Goal: Find specific page/section: Find specific page/section

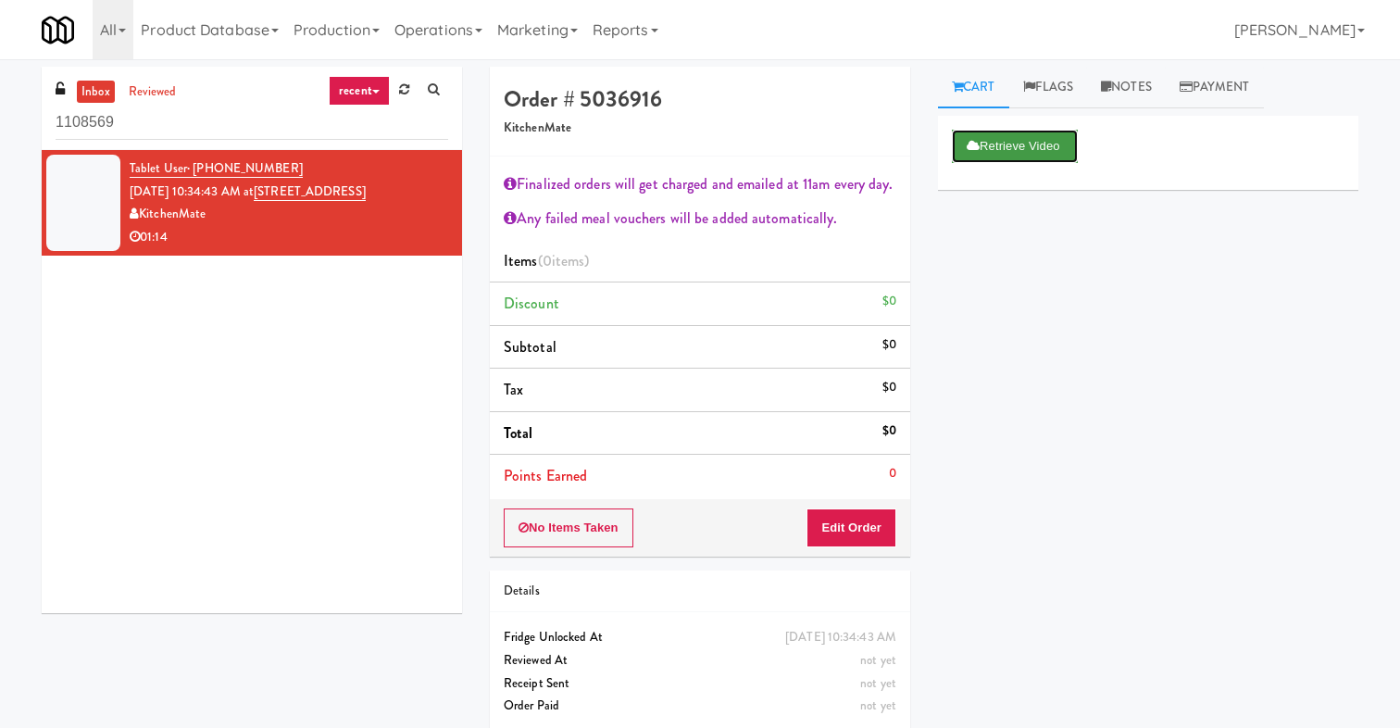
click at [1002, 155] on button "Retrieve Video" at bounding box center [1015, 146] width 126 height 33
click at [366, 193] on link "[STREET_ADDRESS]" at bounding box center [310, 191] width 112 height 19
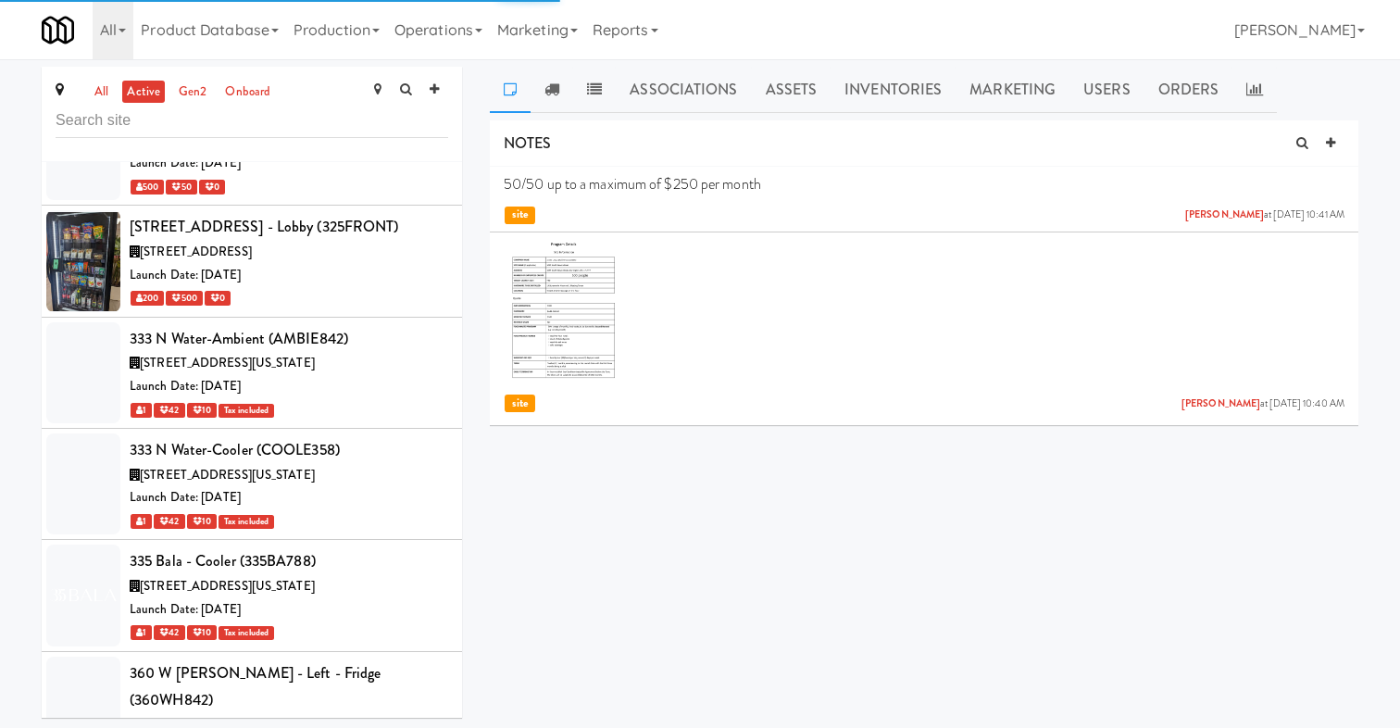
scroll to position [9442, 0]
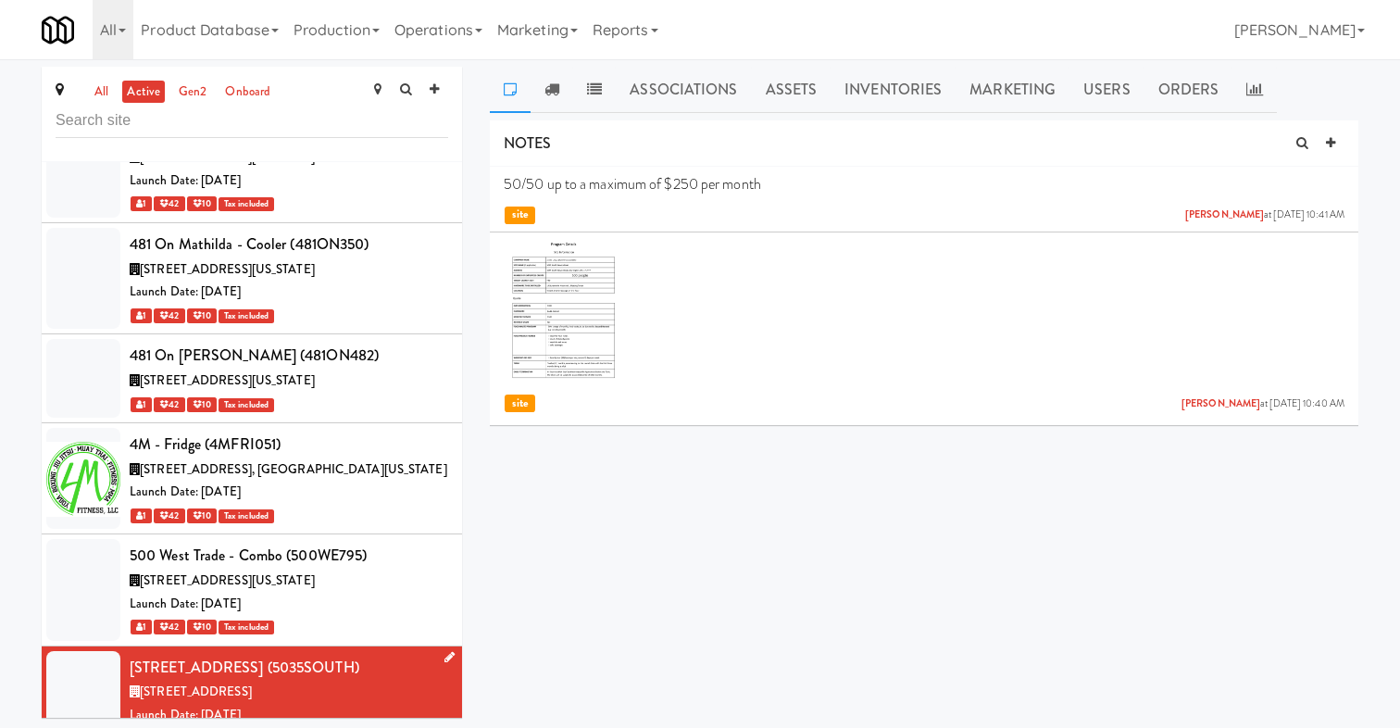
click at [319, 654] on div "5035 South Service Road (5035SOUTH)" at bounding box center [289, 668] width 318 height 28
click at [319, 654] on div "[STREET_ADDRESS] (5035SOUTH)" at bounding box center [289, 668] width 318 height 28
copy div "5035SOUTH"
click at [462, 35] on link "Operations" at bounding box center [438, 29] width 103 height 59
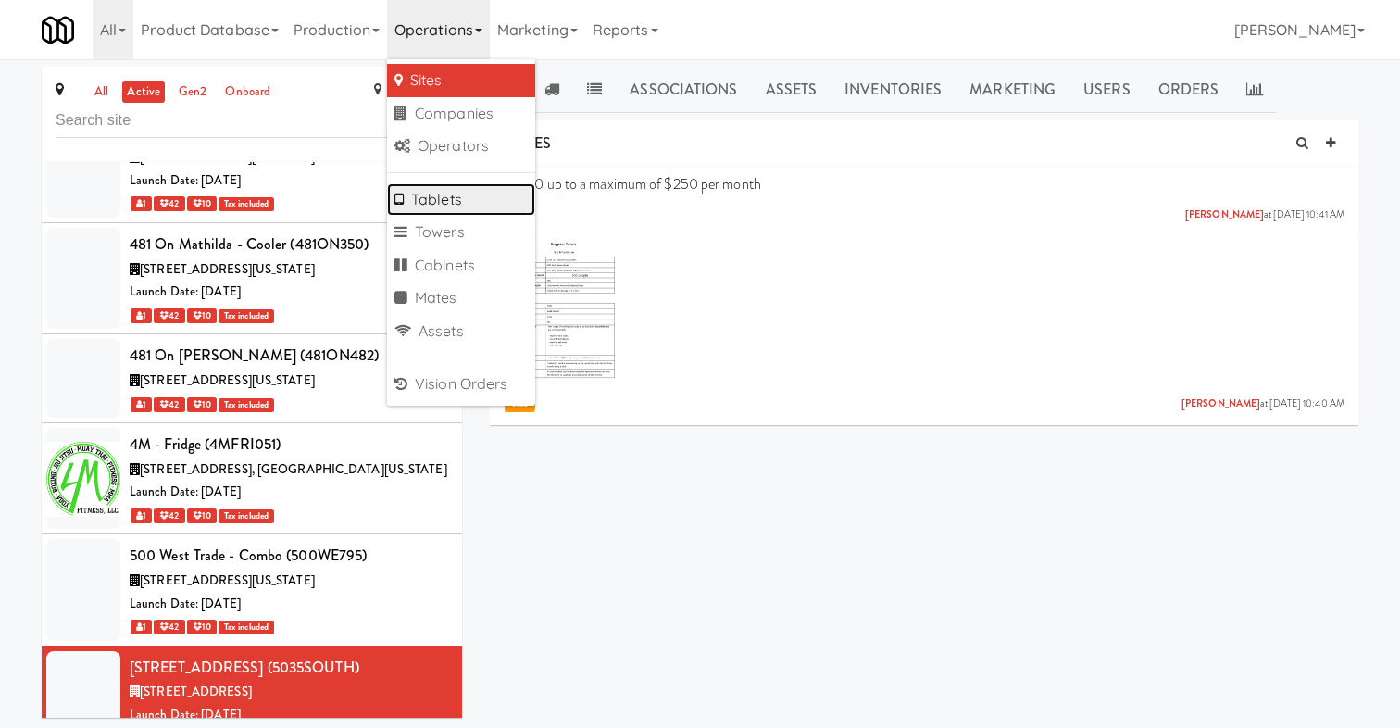
click at [475, 194] on link "Tablets" at bounding box center [461, 199] width 148 height 33
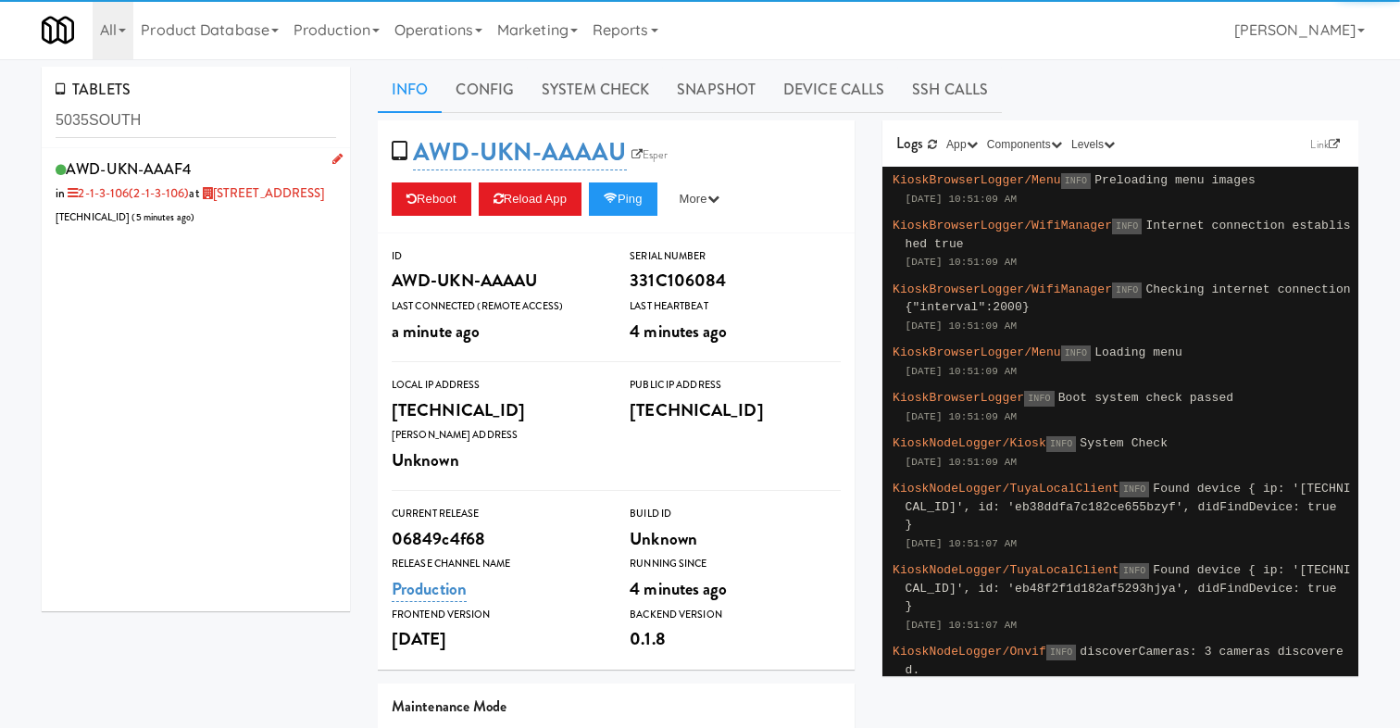
type input "5035SOUTH"
click at [271, 226] on div "AWD-UKN-AAAF4 in 2-1-3-106 (2-1-3-106) at 5035 South Service Road 206.0.69.46 (…" at bounding box center [196, 192] width 280 height 73
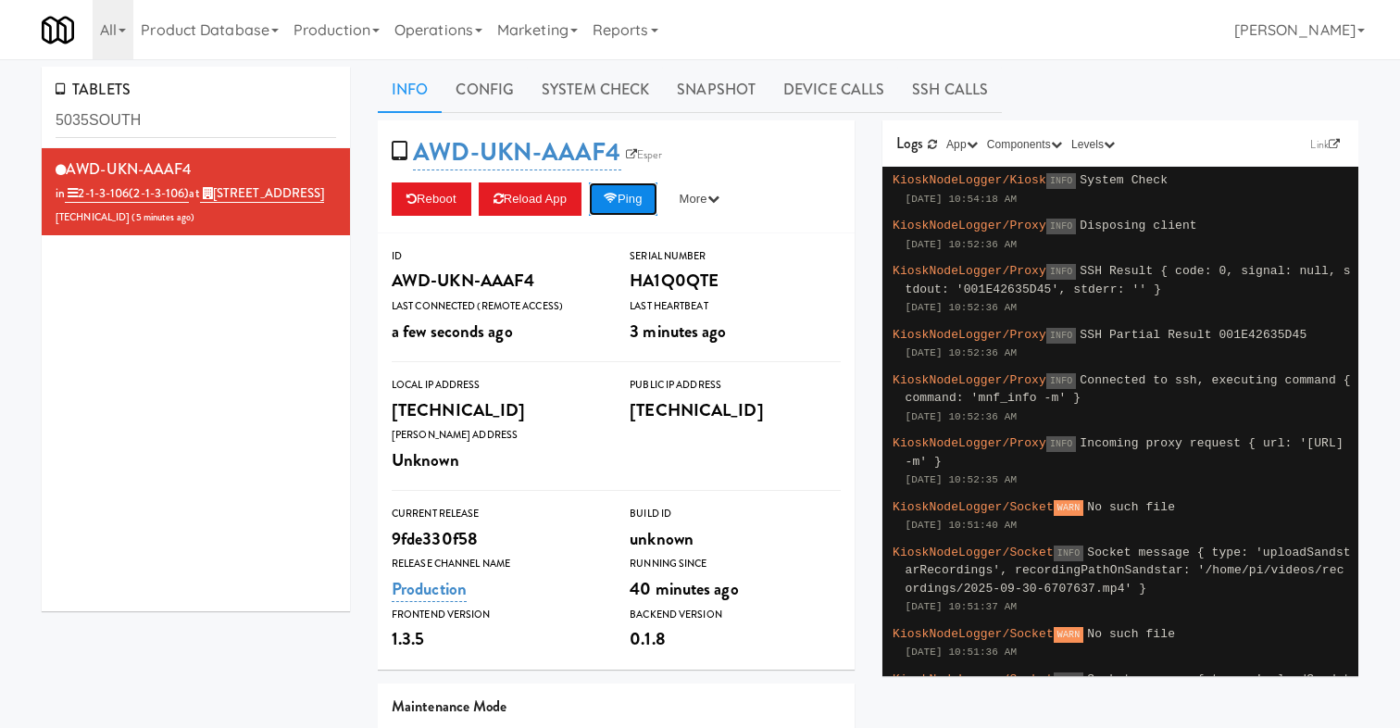
click at [616, 193] on icon at bounding box center [611, 199] width 14 height 12
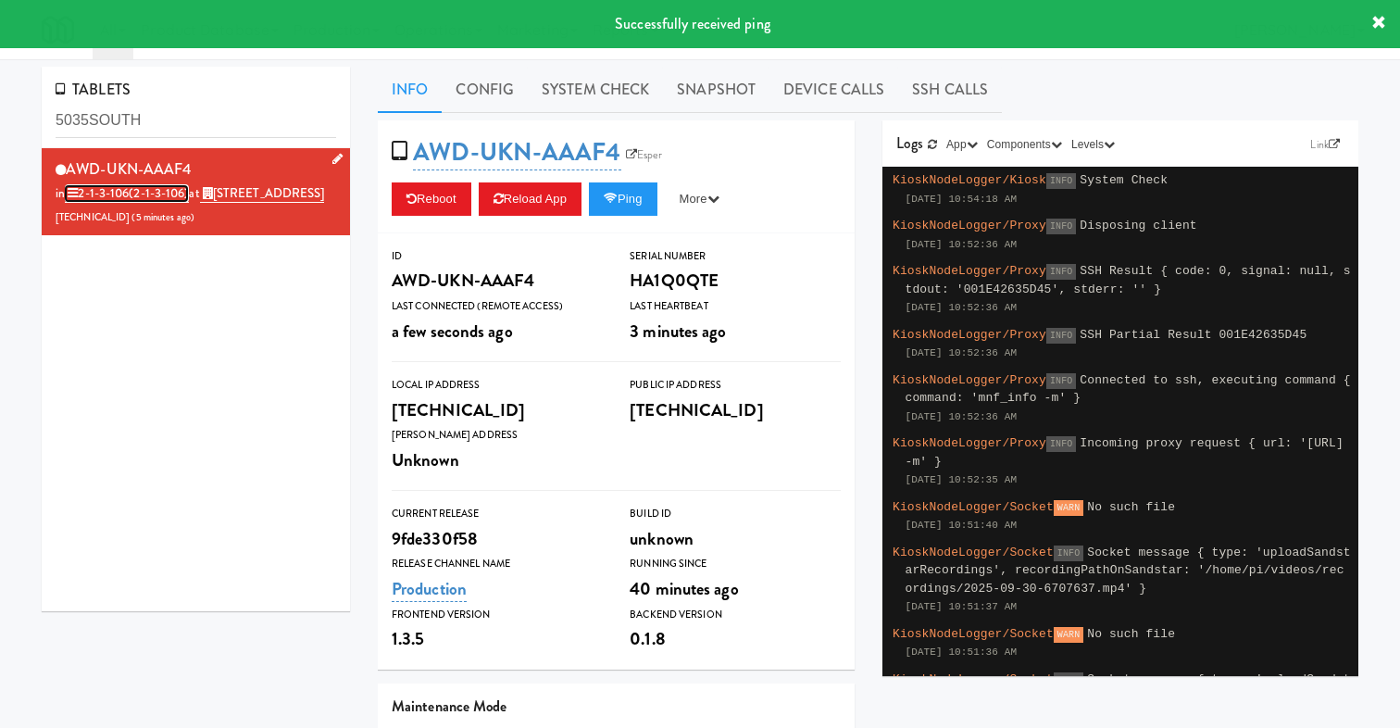
click at [153, 196] on span "(2-1-3-106)" at bounding box center [159, 193] width 60 height 18
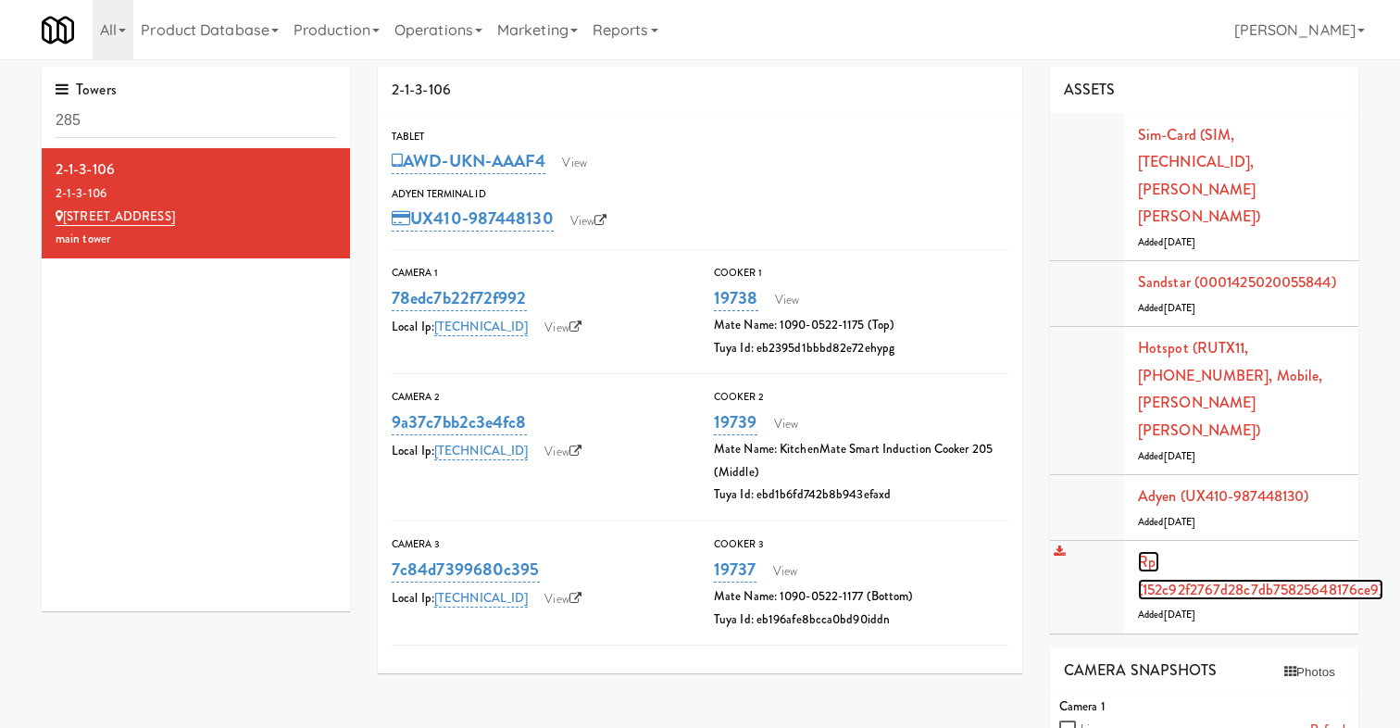
click at [1181, 551] on link "Rpi (152c92f2767d28c7db75825648176ce9)" at bounding box center [1260, 575] width 245 height 49
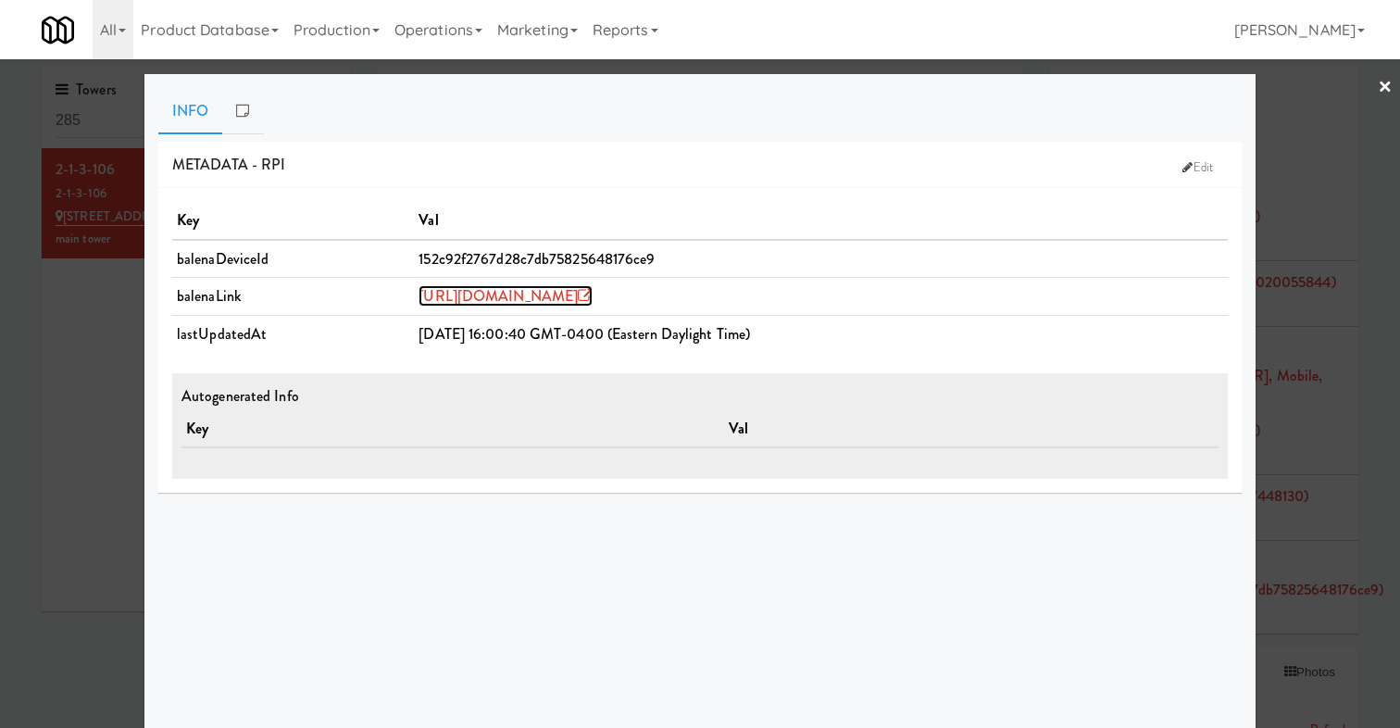
click at [592, 293] on link "https://dashboard.balena-cloud.com/devices/152c92f2767d28c7db75825648176ce9" at bounding box center [505, 295] width 174 height 21
click at [93, 438] on div at bounding box center [700, 364] width 1400 height 728
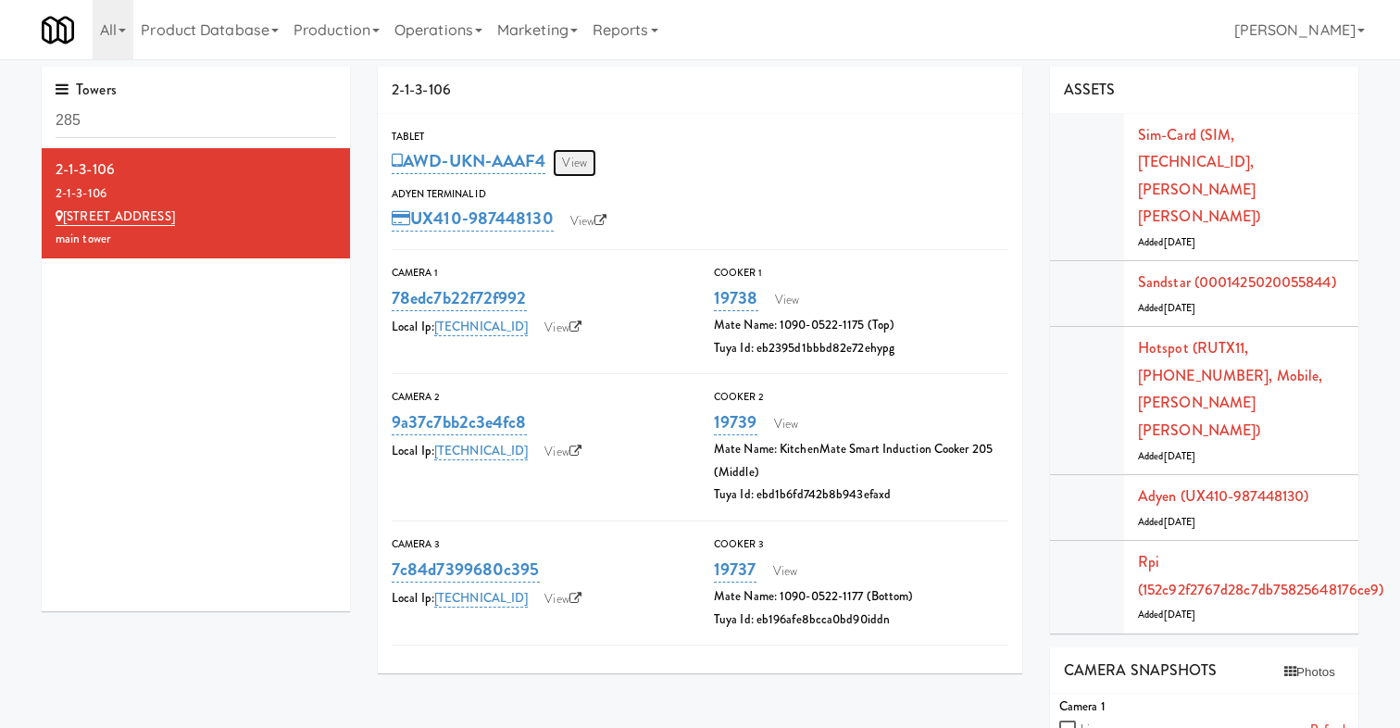
click at [576, 167] on link "View" at bounding box center [574, 163] width 43 height 28
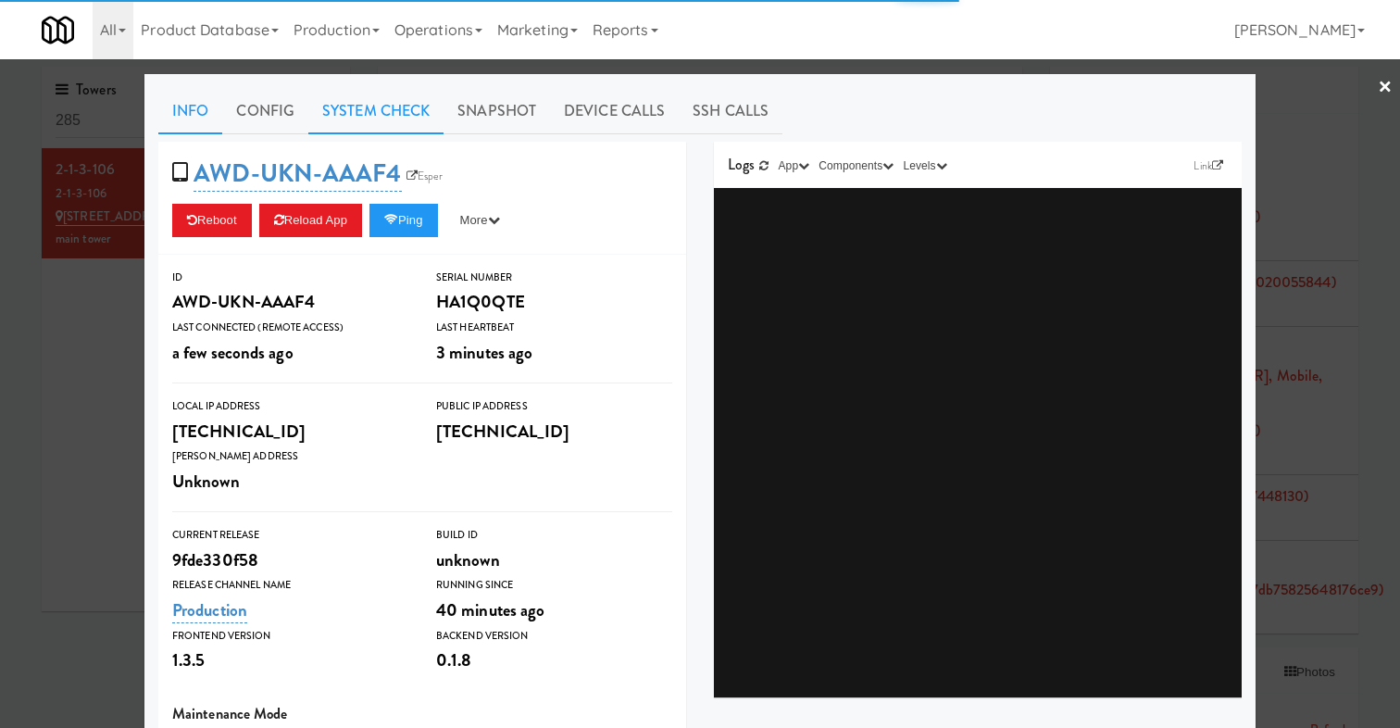
click at [391, 115] on link "System Check" at bounding box center [375, 111] width 135 height 46
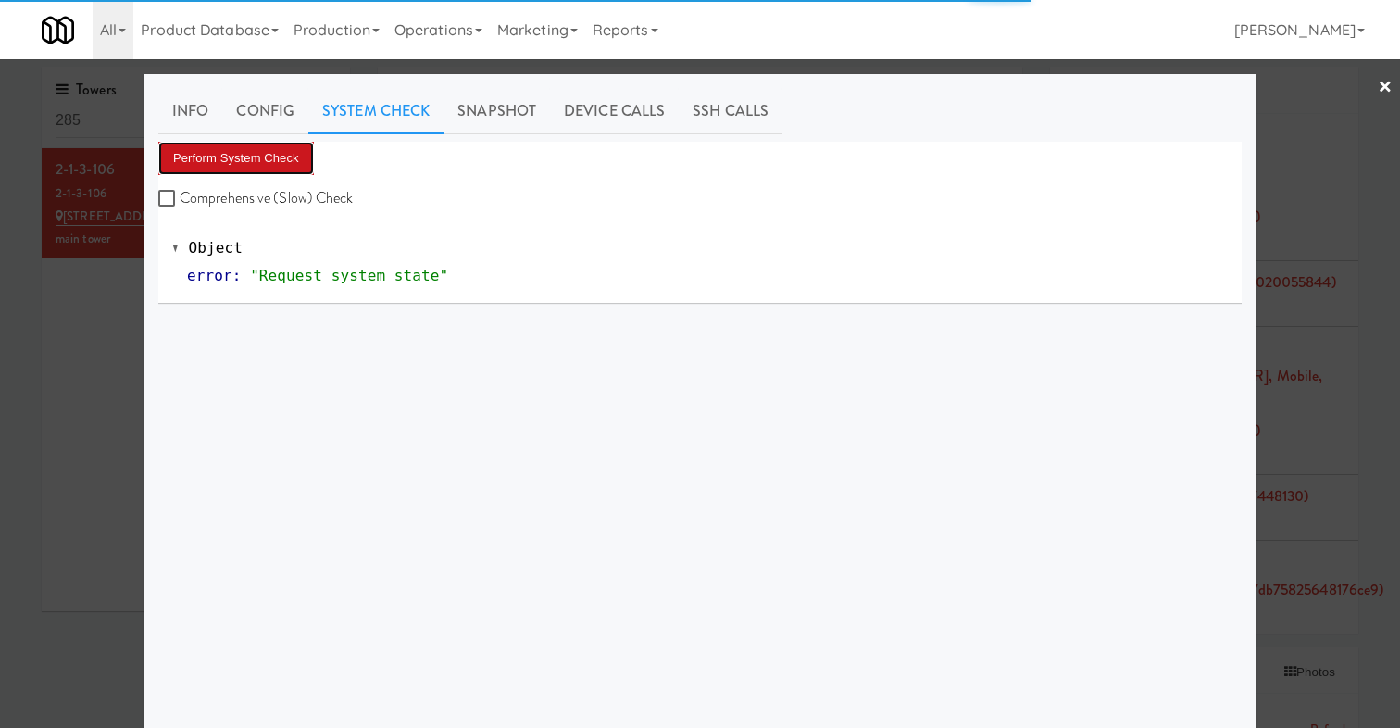
click at [271, 154] on button "Perform System Check" at bounding box center [236, 158] width 156 height 33
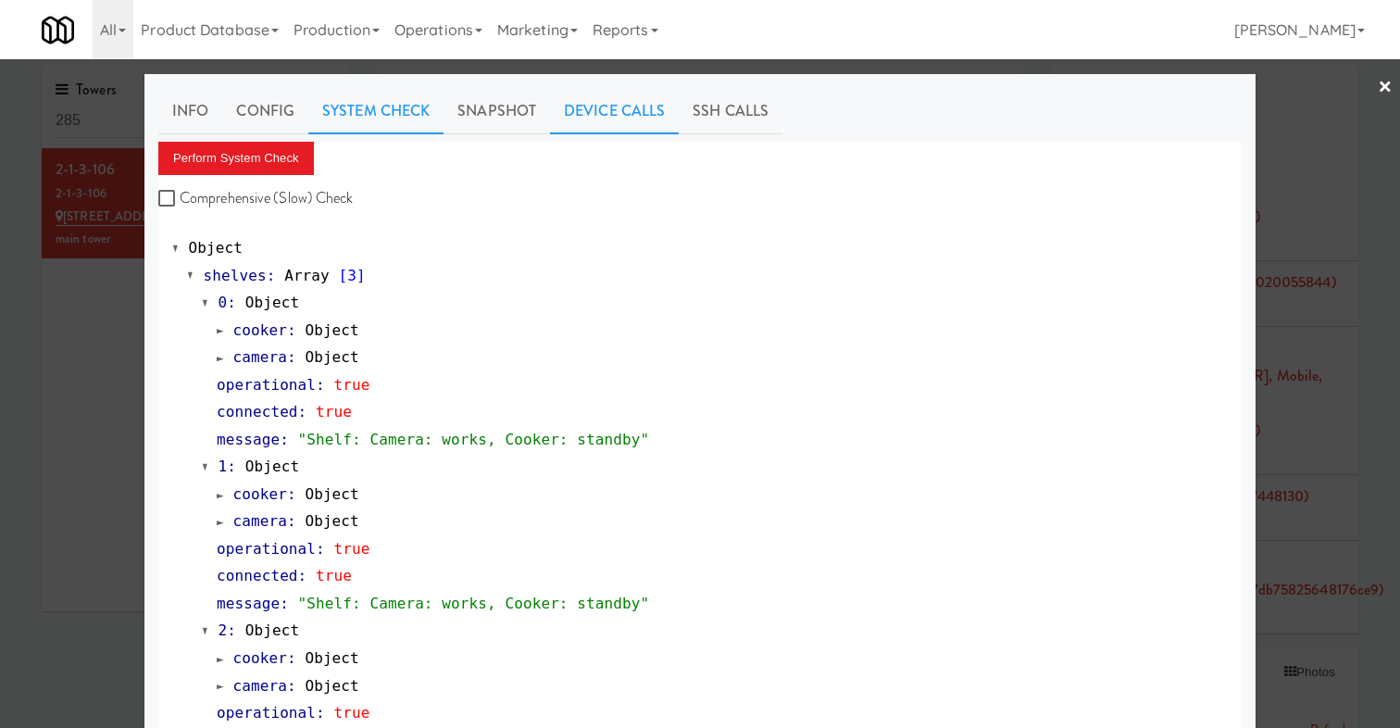
click at [610, 109] on link "Device Calls" at bounding box center [614, 111] width 129 height 46
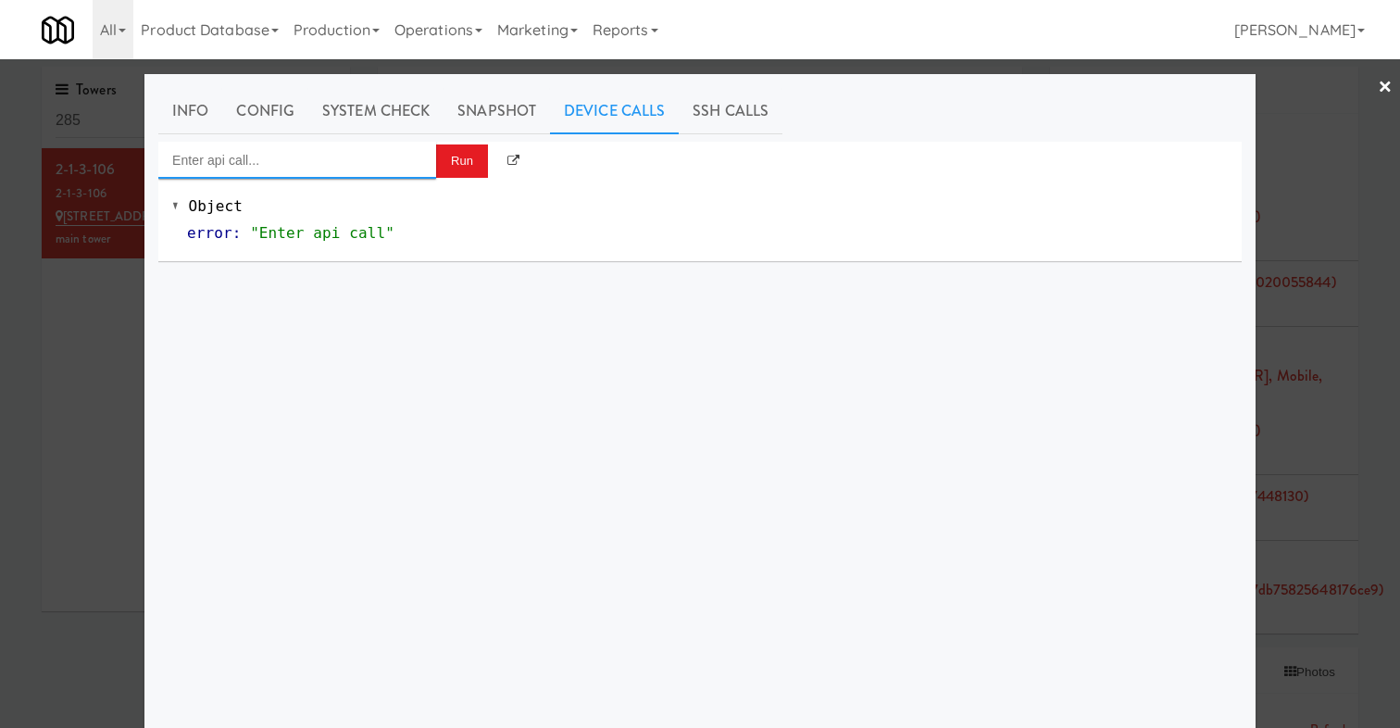
click at [381, 164] on input "Enter api call..." at bounding box center [297, 160] width 278 height 37
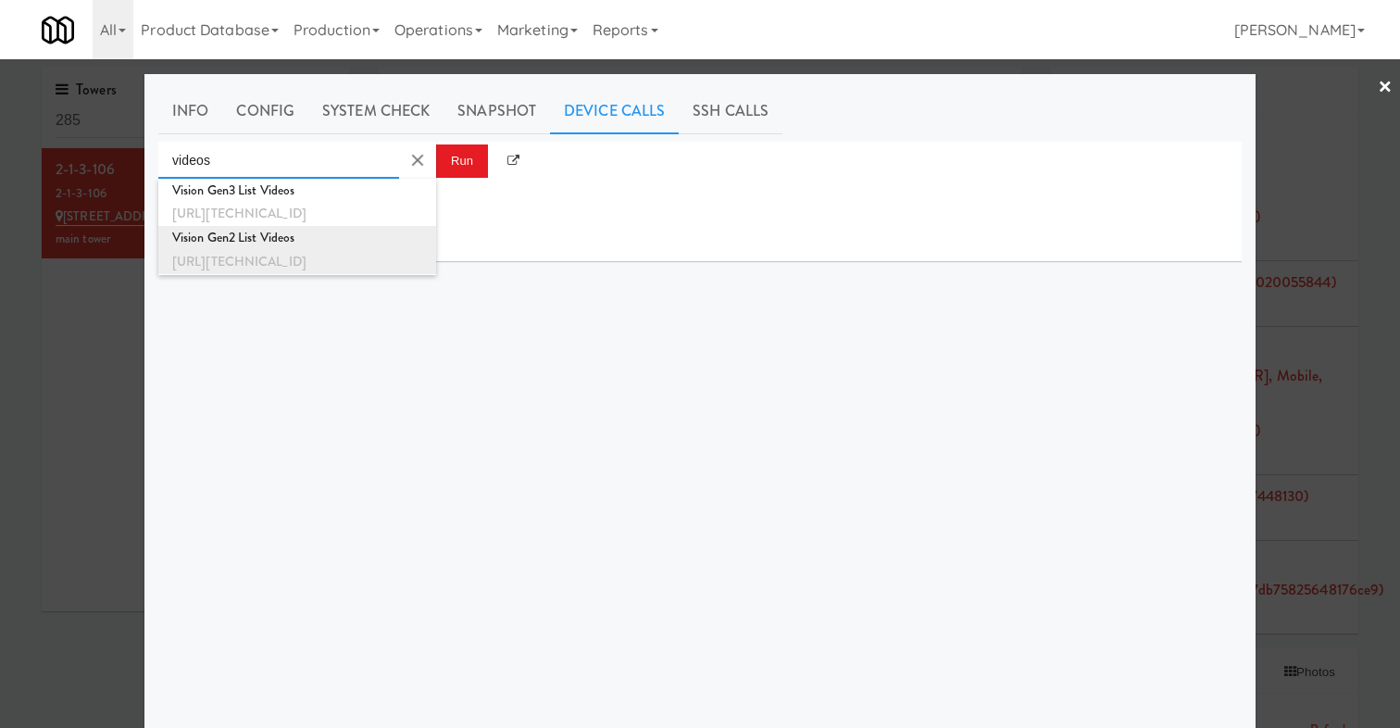
click at [310, 250] on div "http://192.168.1.242:8000/helpers/recordings" at bounding box center [297, 262] width 250 height 24
type input "Vision Gen2 List Videos"
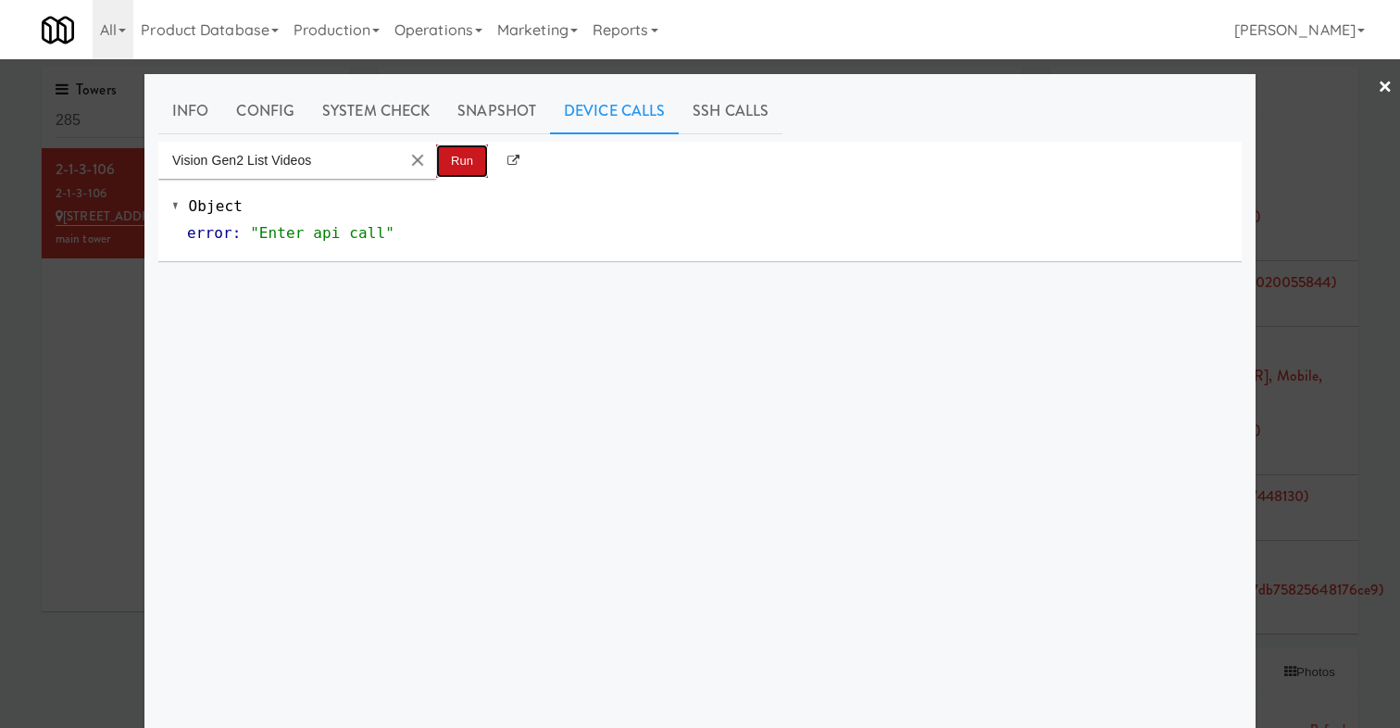
click at [454, 152] on button "Run" at bounding box center [462, 160] width 52 height 33
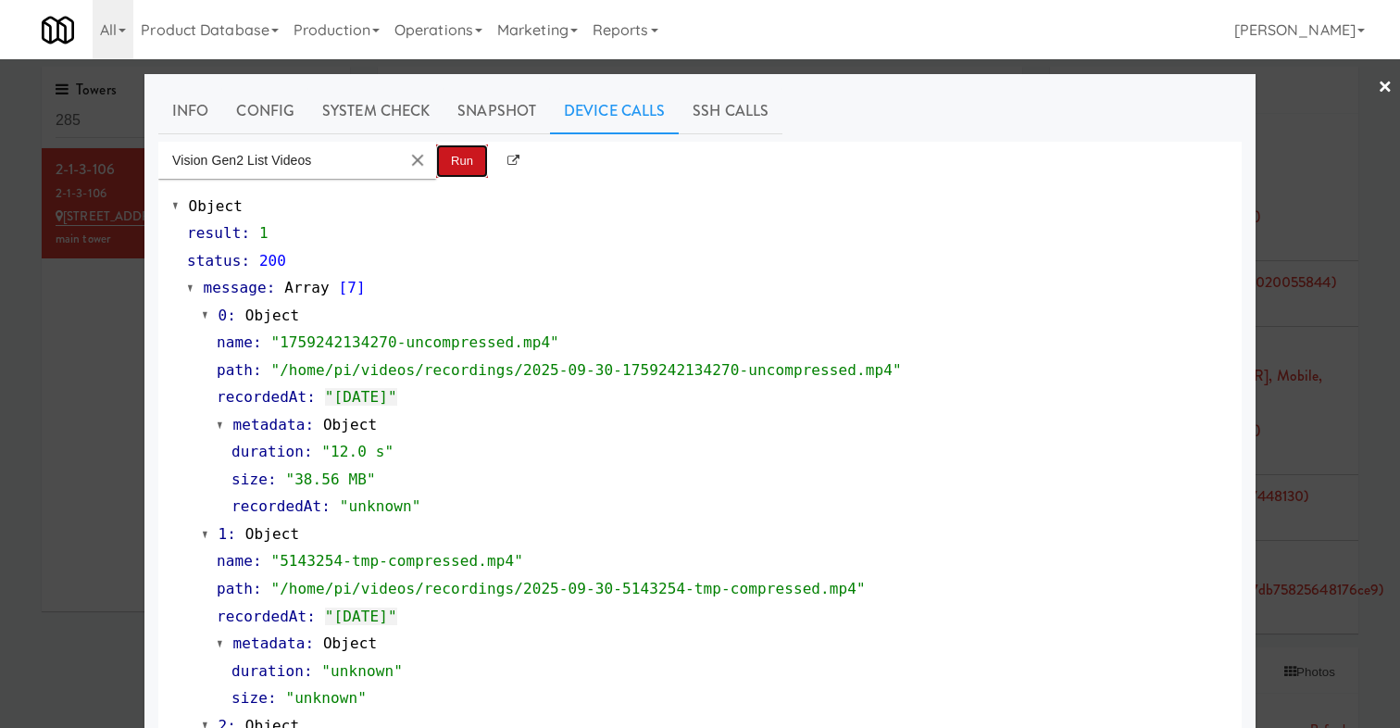
click at [451, 168] on button "Run" at bounding box center [462, 160] width 52 height 33
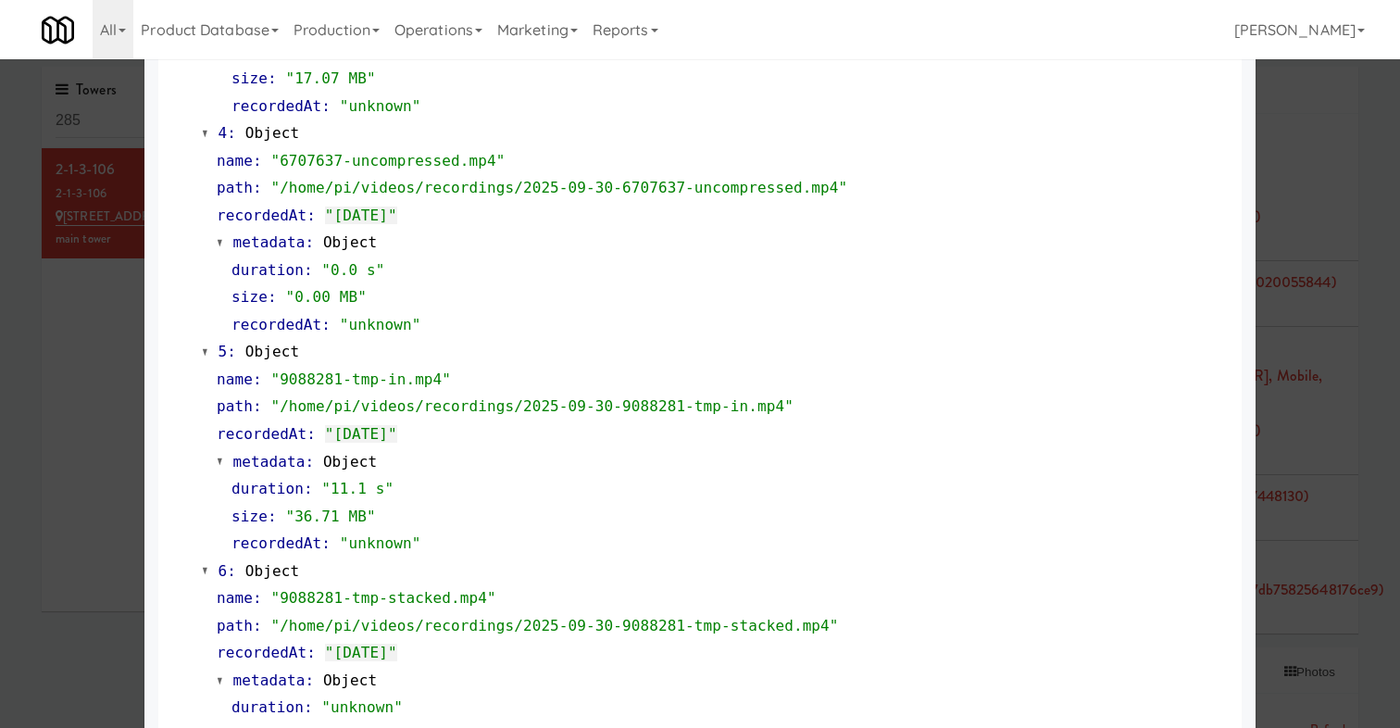
scroll to position [1077, 0]
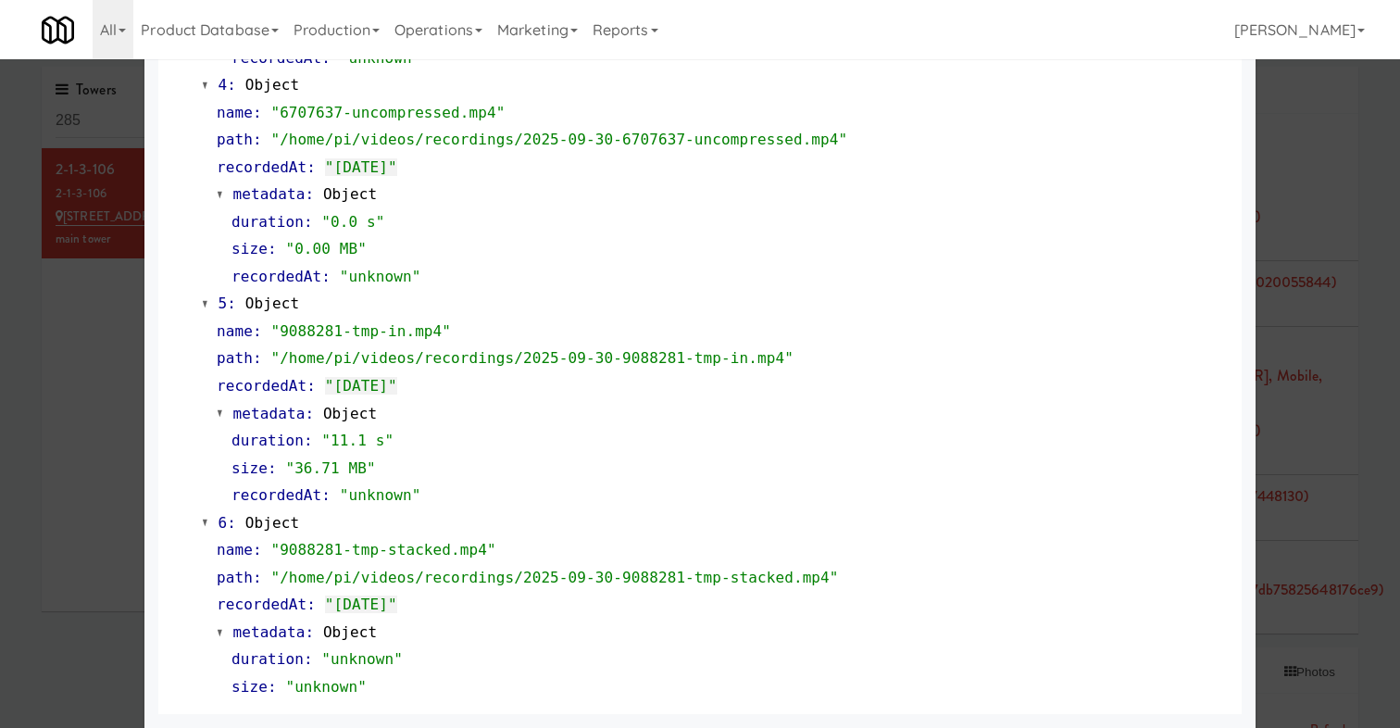
click at [113, 410] on div at bounding box center [700, 364] width 1400 height 728
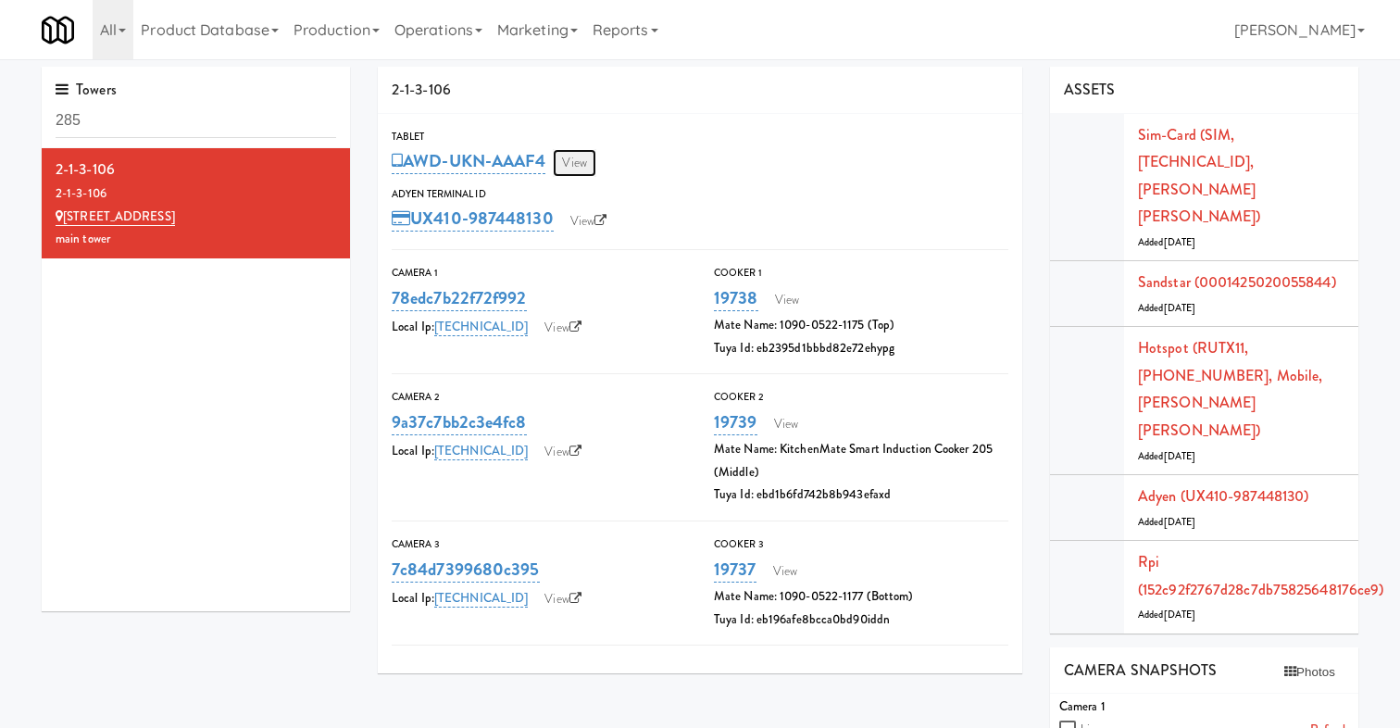
click at [581, 170] on link "View" at bounding box center [574, 163] width 43 height 28
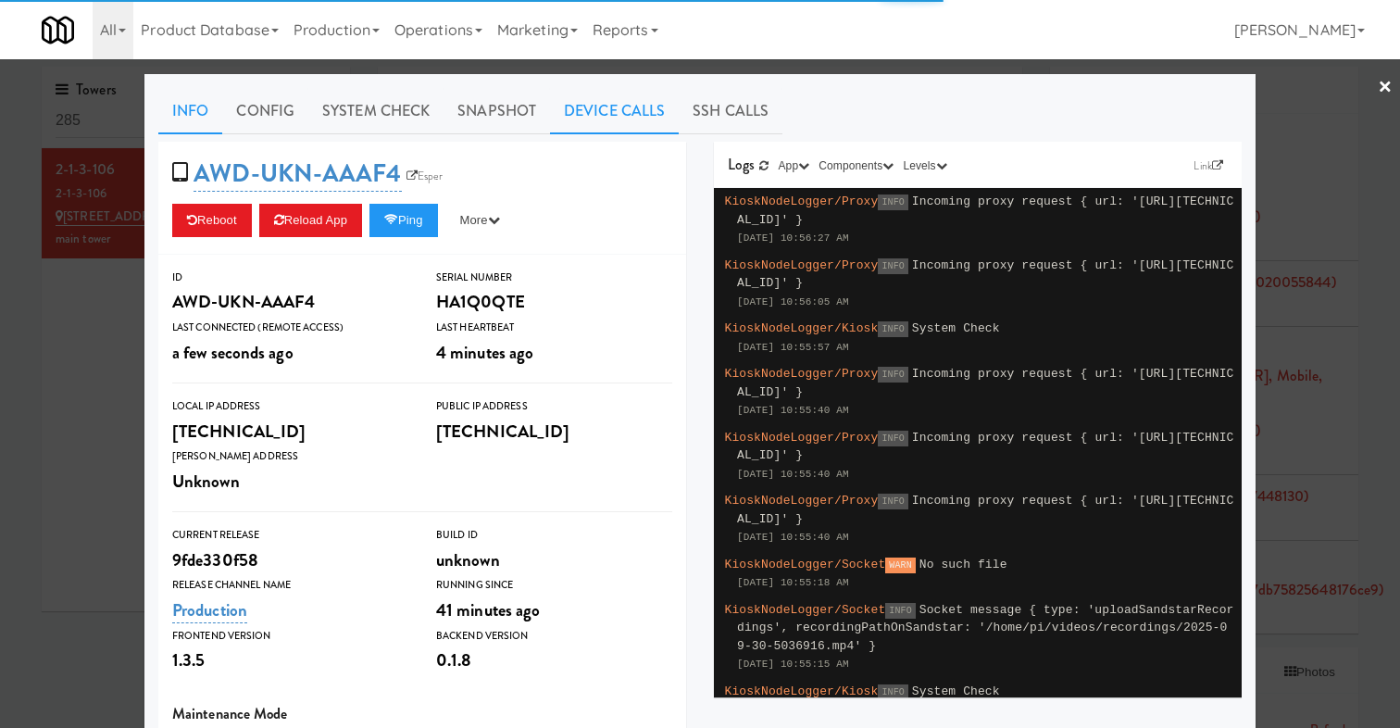
click at [623, 111] on link "Device Calls" at bounding box center [614, 111] width 129 height 46
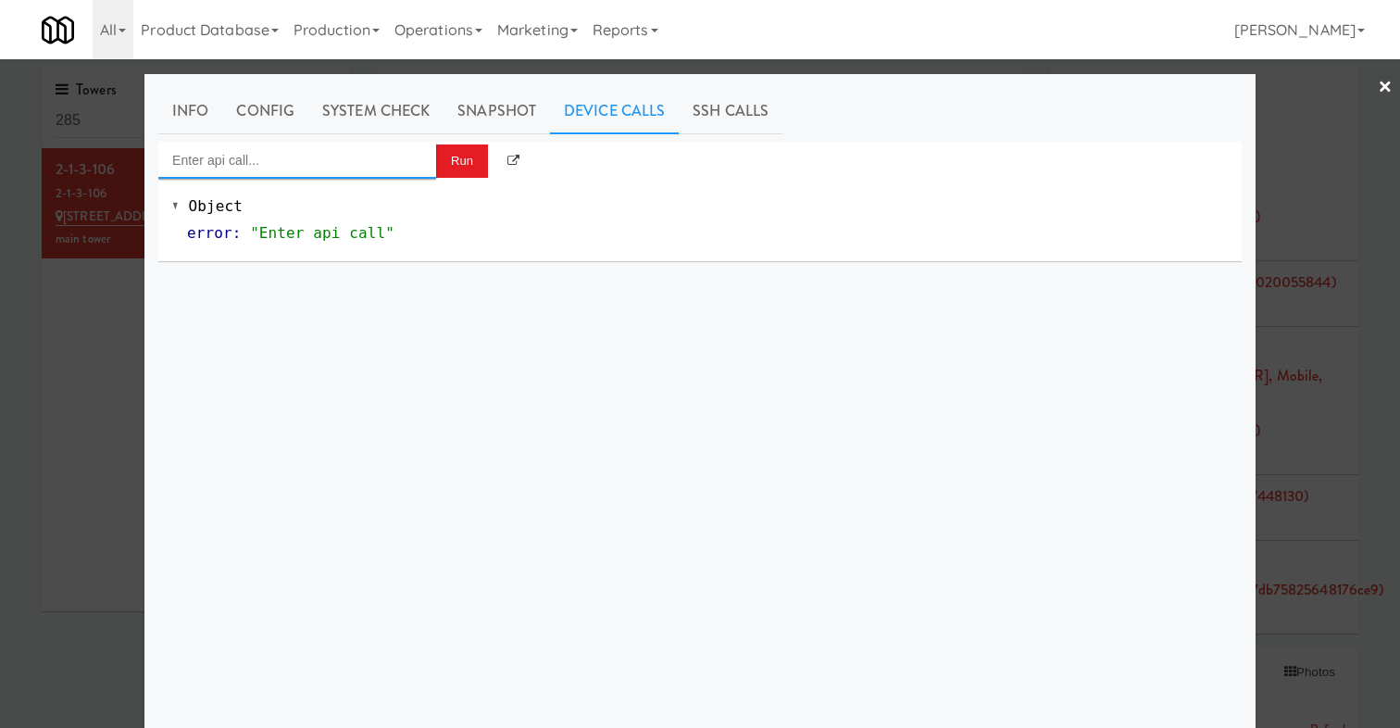
drag, startPoint x: 382, startPoint y: 169, endPoint x: 382, endPoint y: 159, distance: 10.2
click at [382, 169] on input "Enter api call..." at bounding box center [297, 160] width 278 height 37
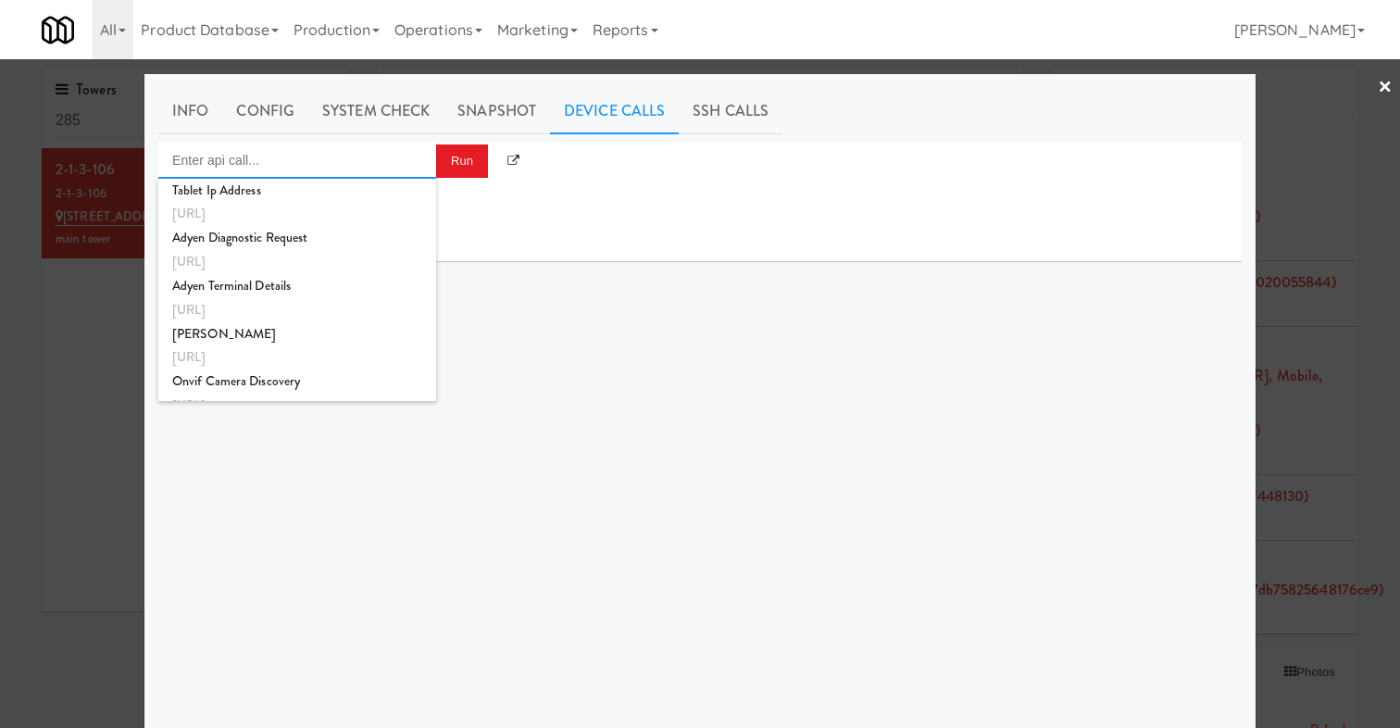
type input "k"
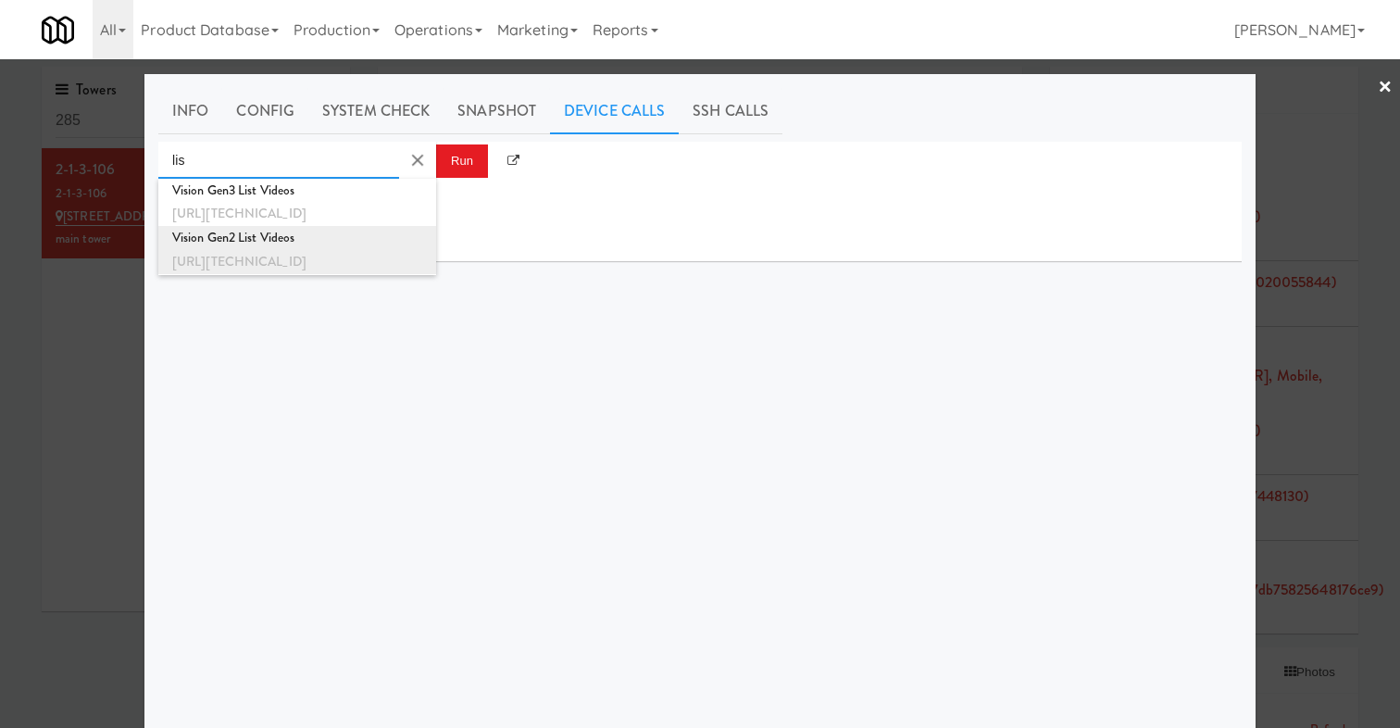
click at [327, 233] on div "Vision Gen2 List Videos" at bounding box center [297, 238] width 250 height 24
type input "Vision Gen2 List Videos"
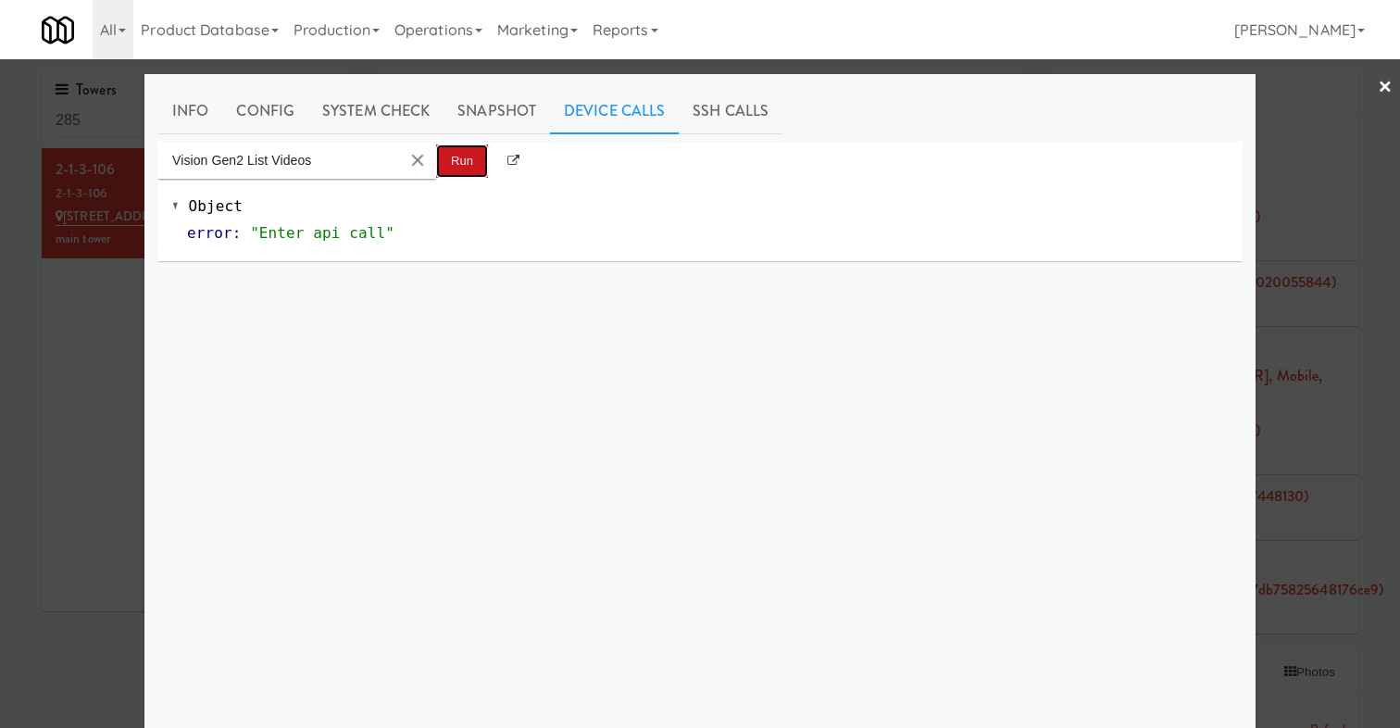
click at [456, 161] on button "Run" at bounding box center [462, 160] width 52 height 33
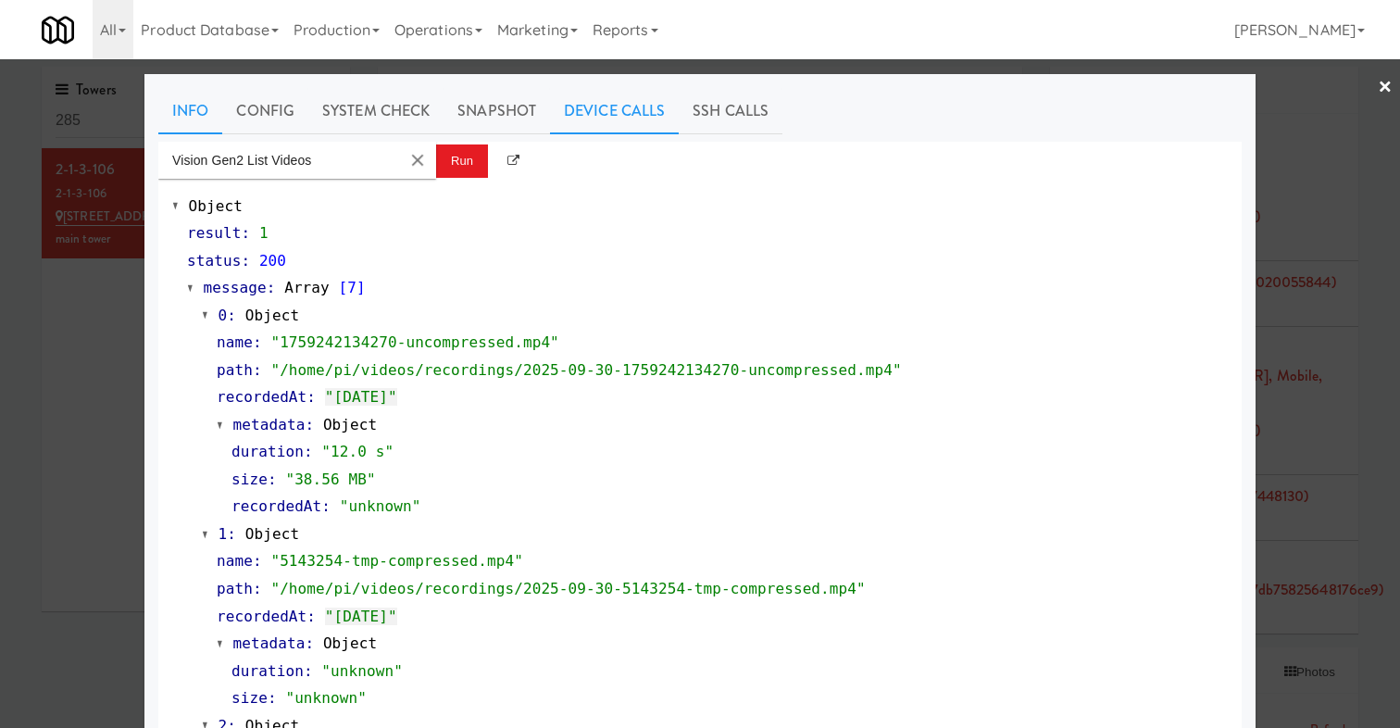
click at [180, 107] on link "Info" at bounding box center [190, 111] width 64 height 46
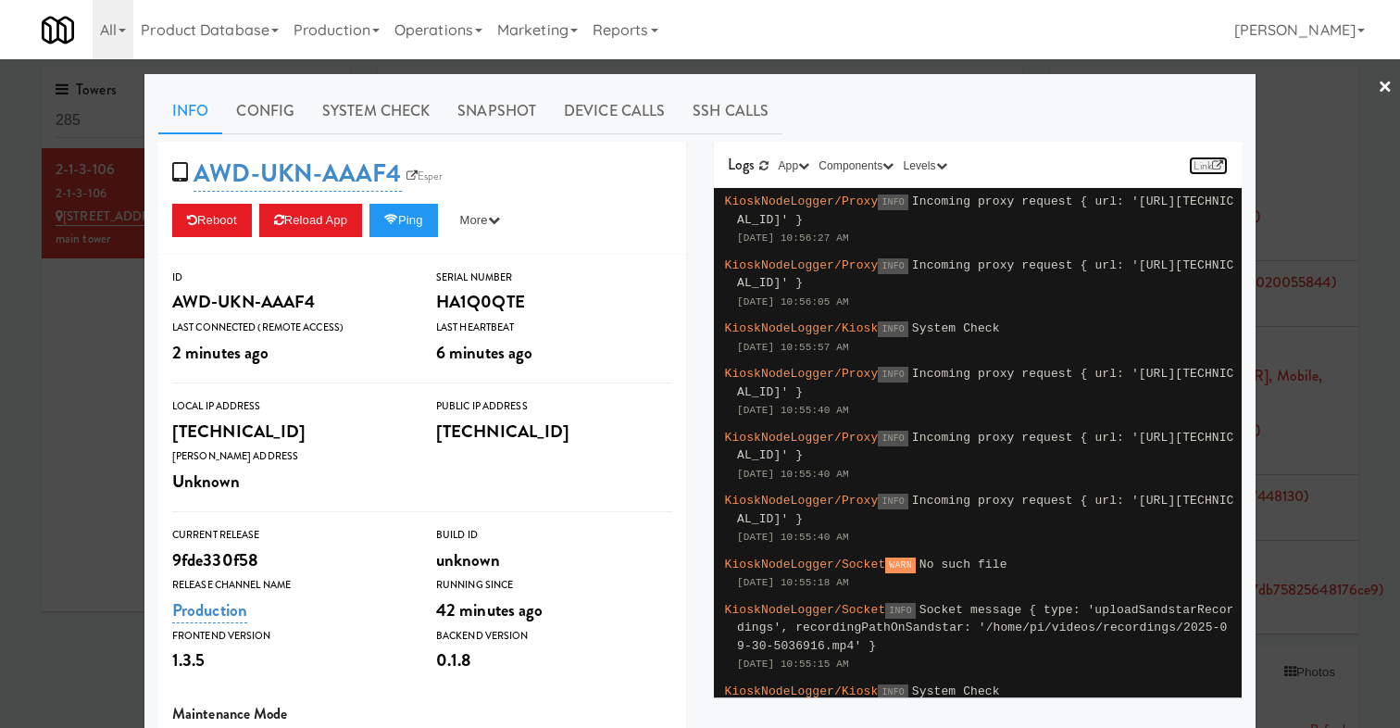
click at [1209, 159] on link "Link" at bounding box center [1208, 165] width 39 height 19
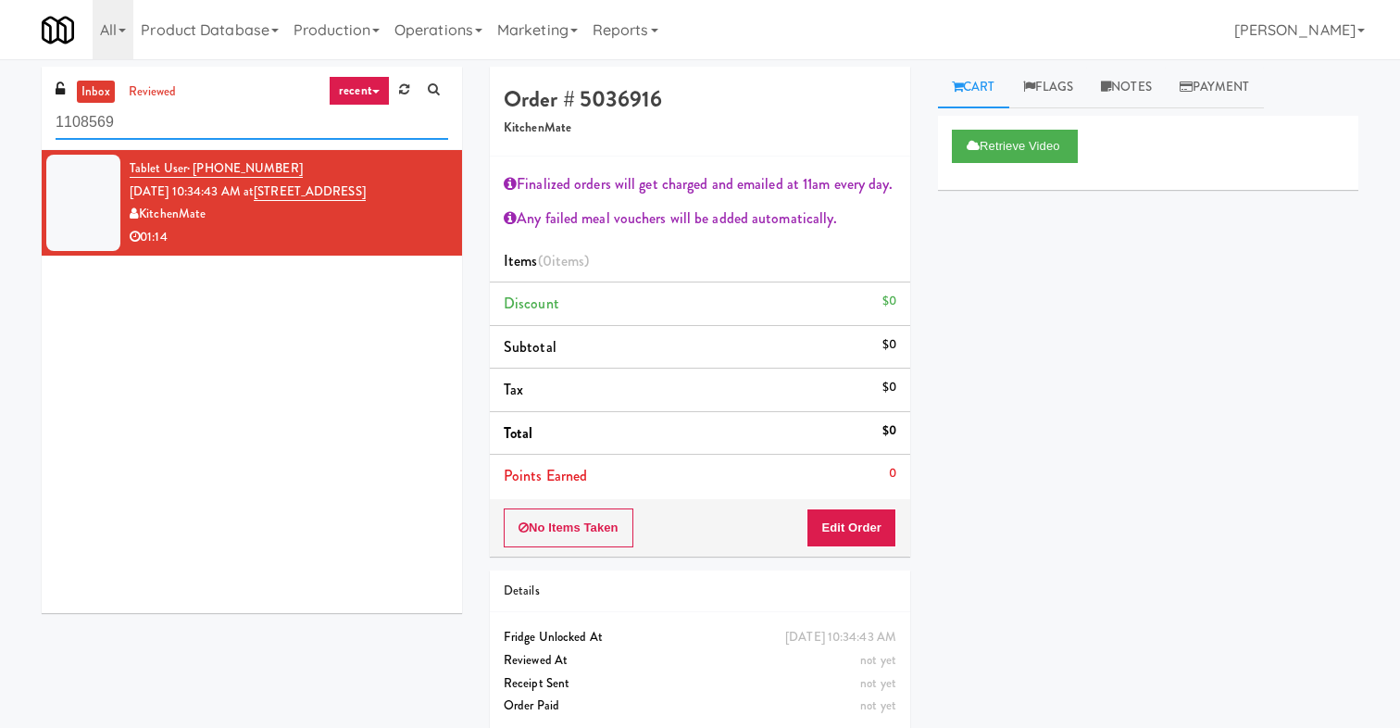
drag, startPoint x: 138, startPoint y: 126, endPoint x: 19, endPoint y: 126, distance: 119.4
click at [19, 126] on div "inbox reviewed recent all unclear take inventory issue suspicious failed recent…" at bounding box center [700, 406] width 1400 height 678
click at [453, 27] on link "Operations" at bounding box center [438, 29] width 103 height 59
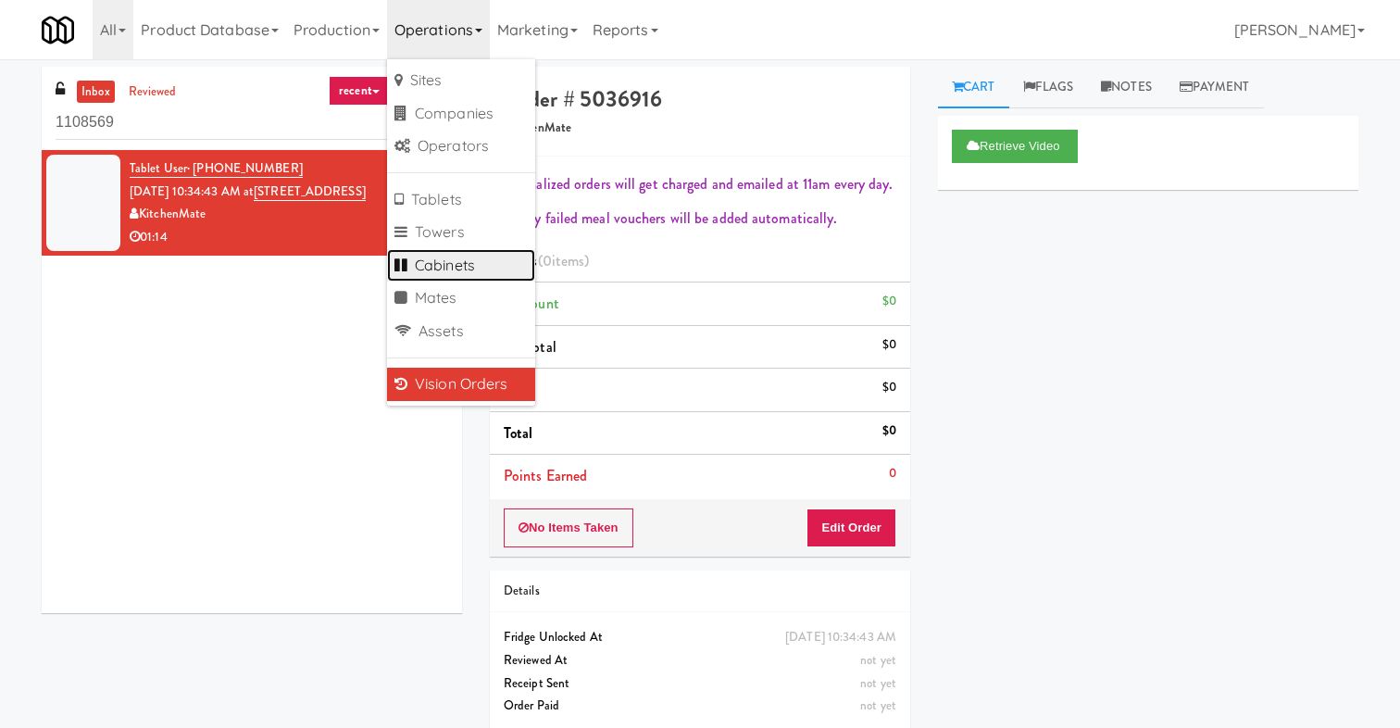
click at [446, 259] on link "Cabinets" at bounding box center [461, 265] width 148 height 33
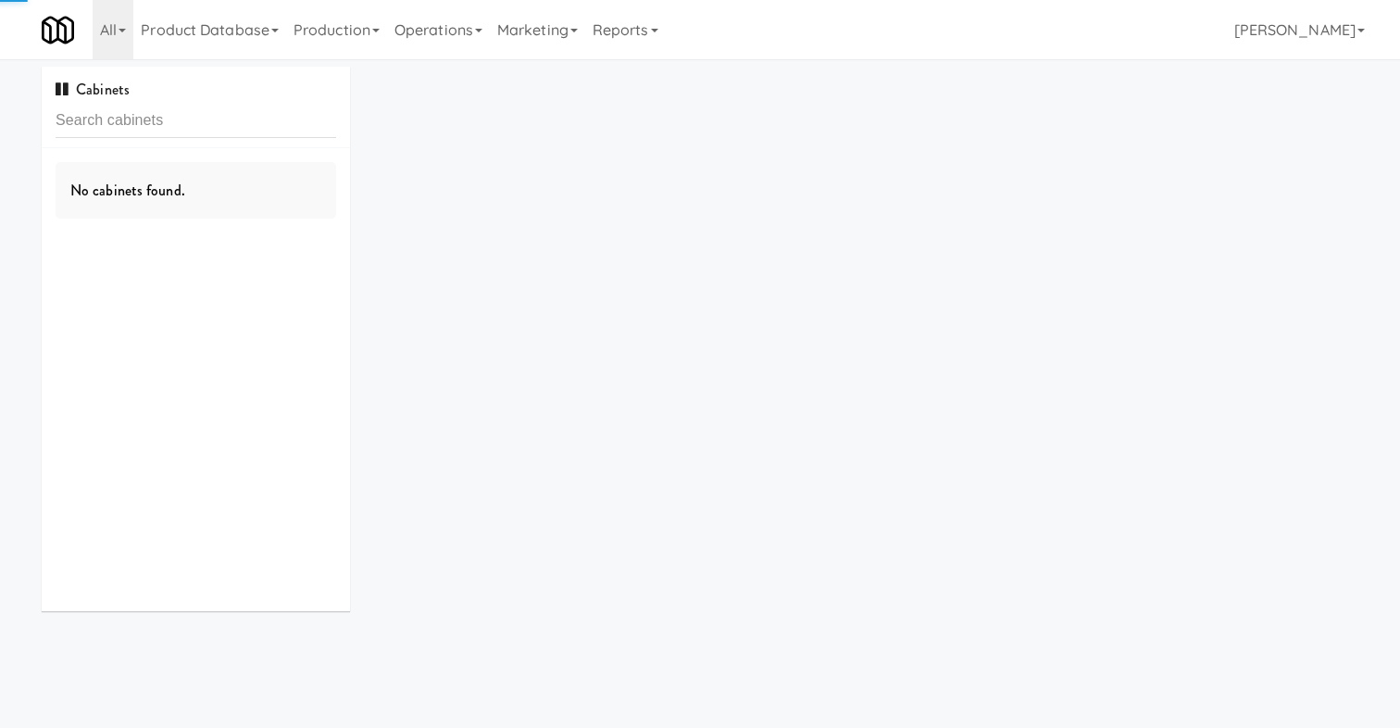
type input "t"
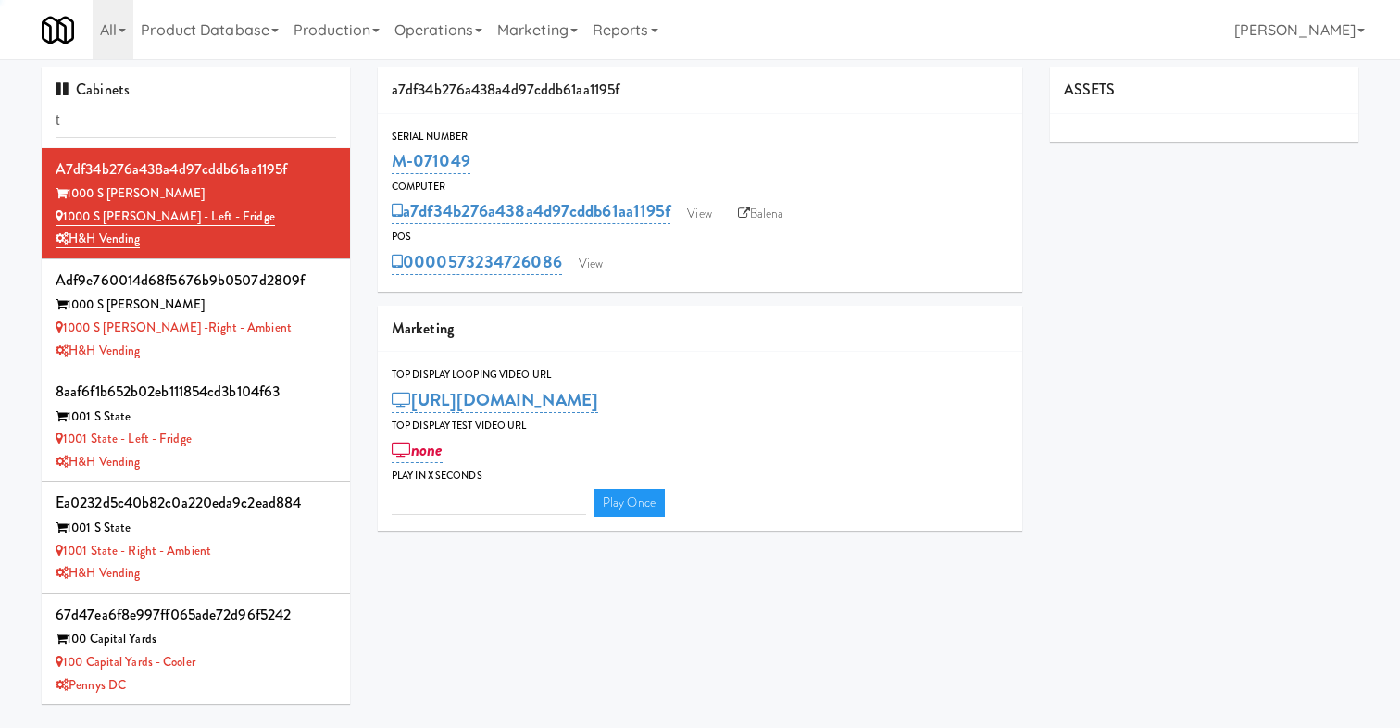
type input "3"
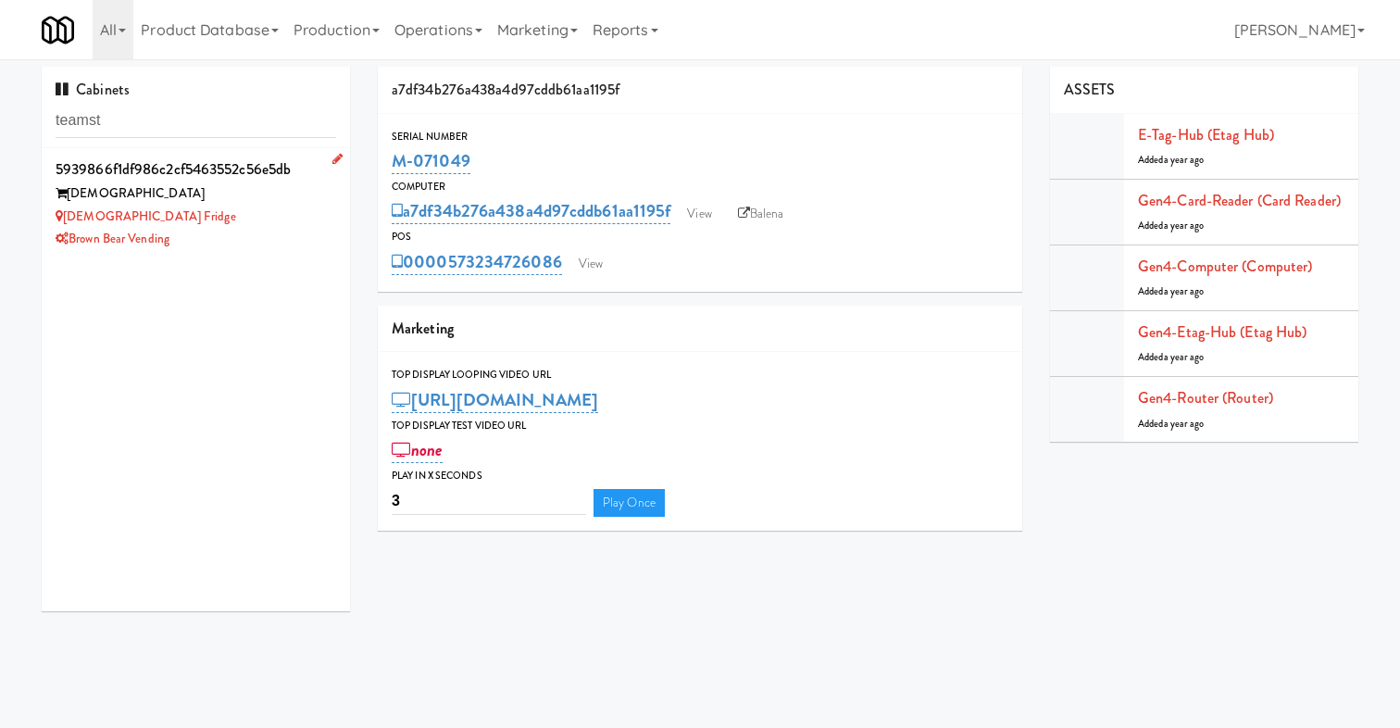
type input "teamst"
click at [213, 217] on div "[DEMOGRAPHIC_DATA] Fridge" at bounding box center [196, 216] width 280 height 23
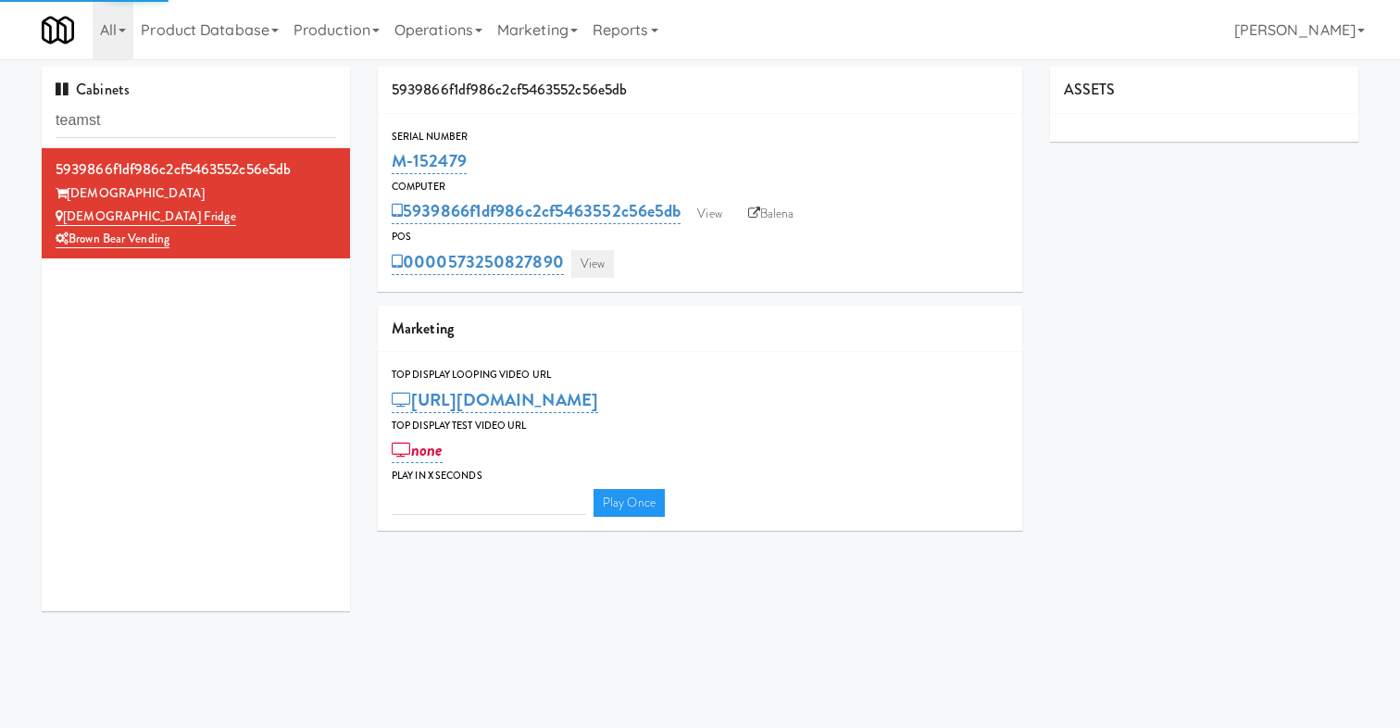
type input "3"
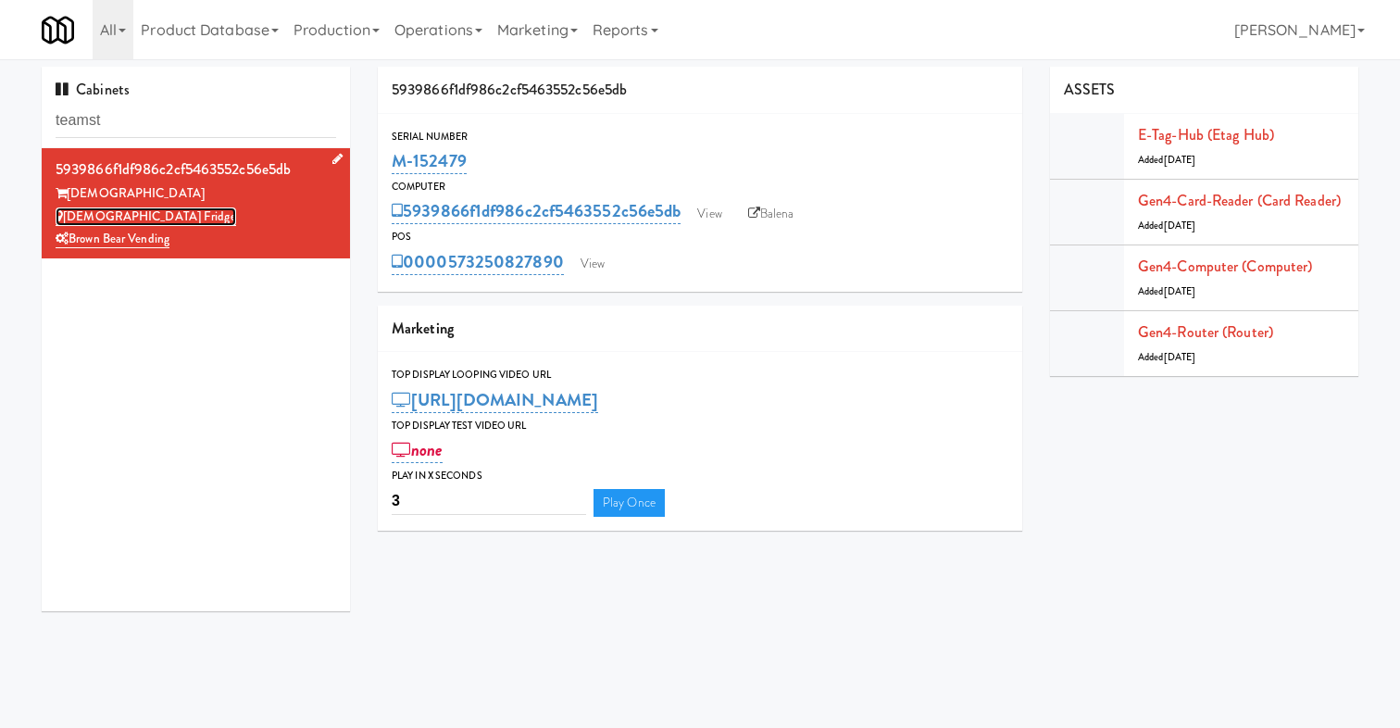
click at [128, 218] on link "[DEMOGRAPHIC_DATA] Fridge" at bounding box center [146, 216] width 181 height 19
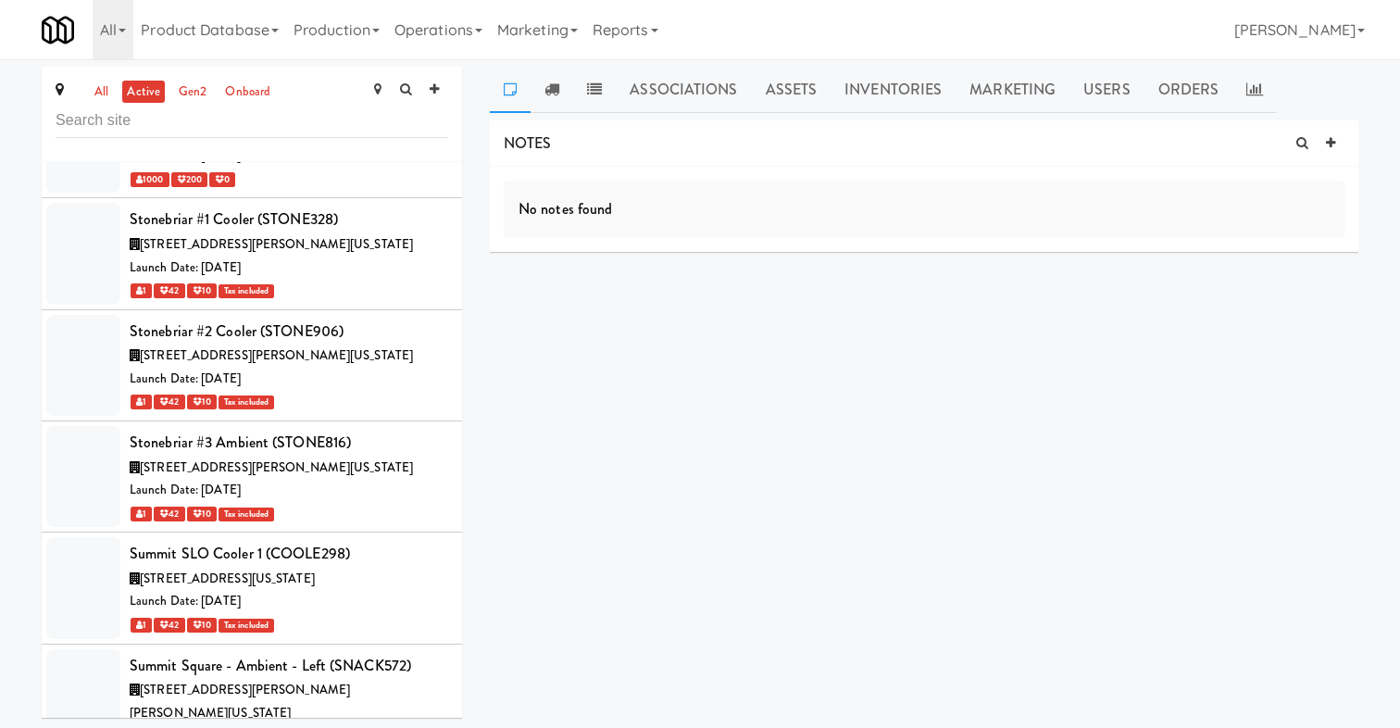
scroll to position [85440, 0]
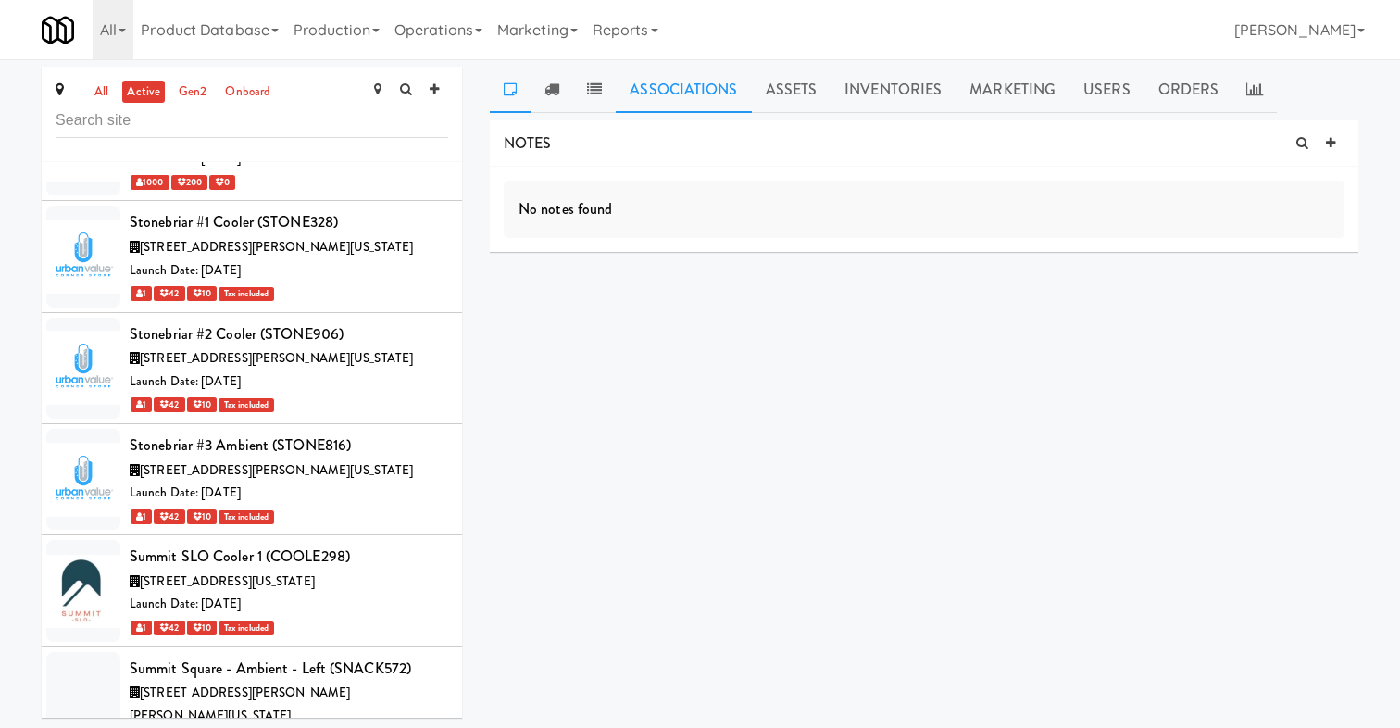
click at [661, 92] on link "Associations" at bounding box center [683, 90] width 135 height 46
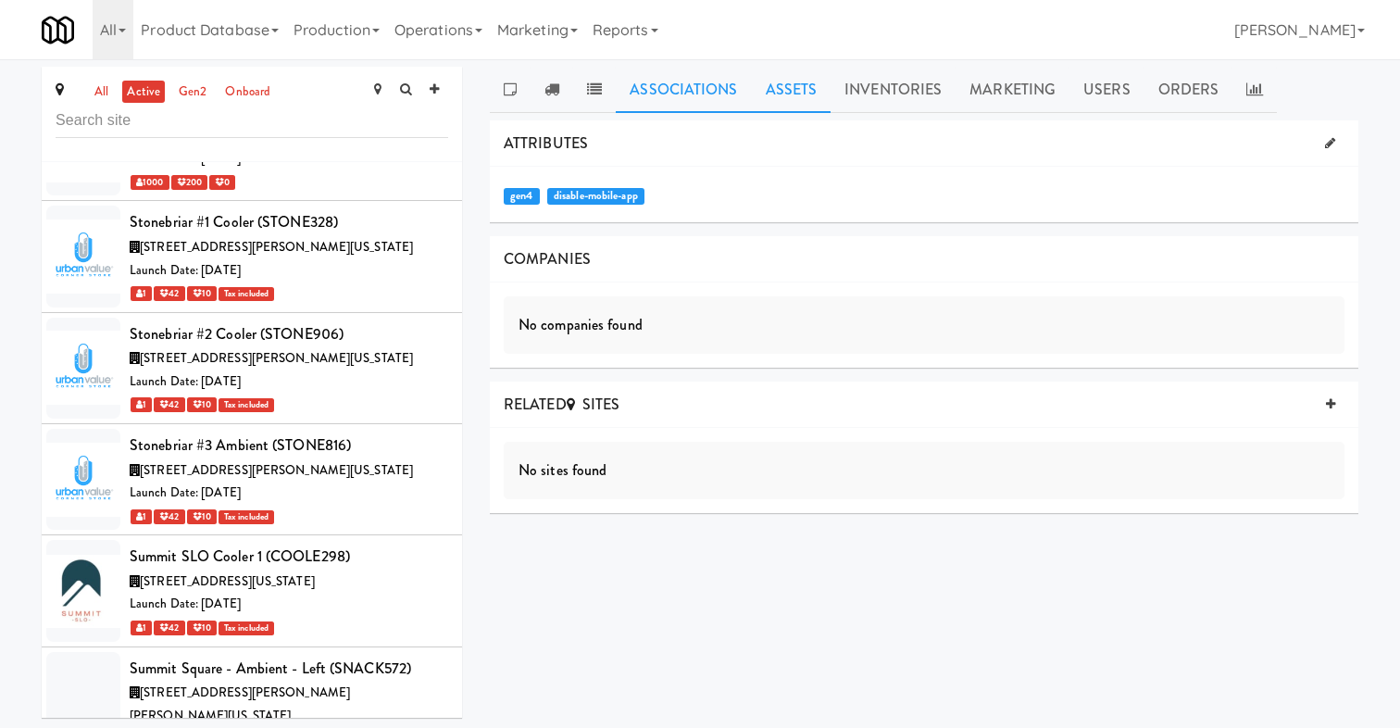
click at [811, 84] on link "Assets" at bounding box center [792, 90] width 80 height 46
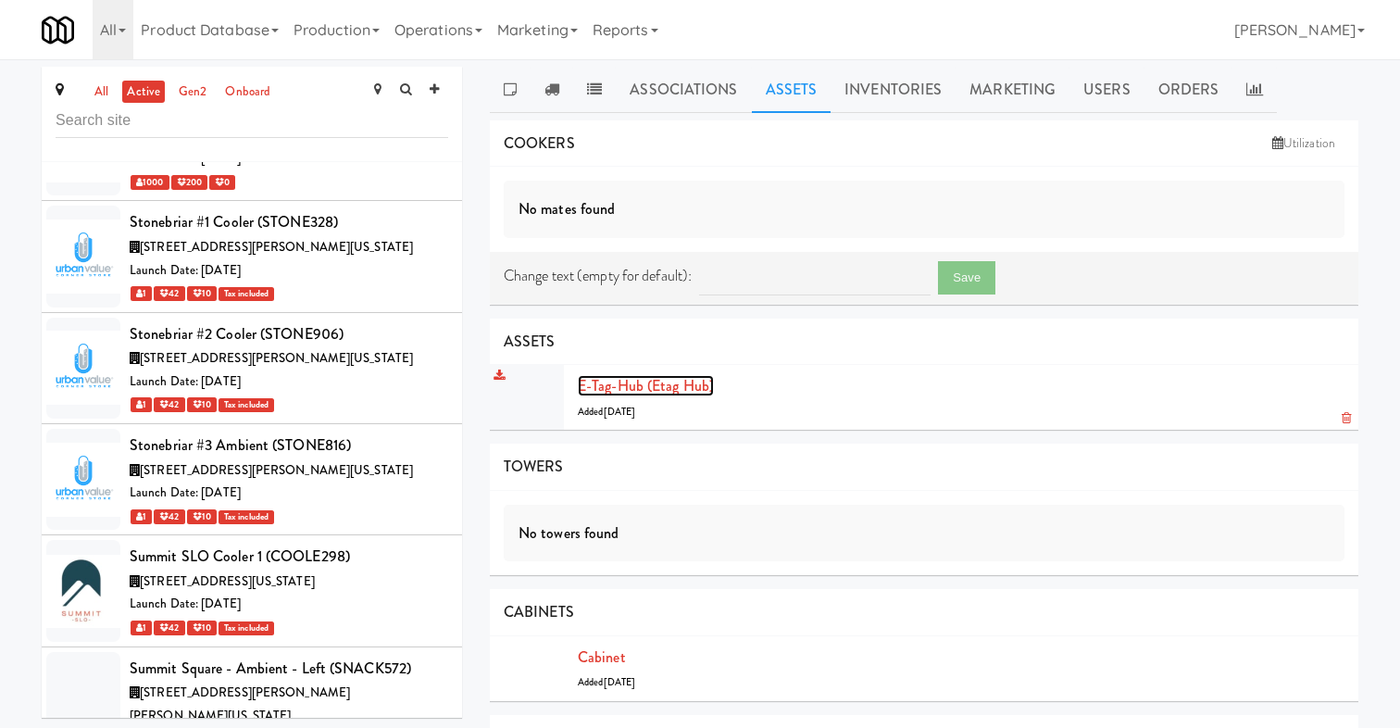
click at [661, 381] on link "E-tag-hub (Etag Hub)" at bounding box center [646, 385] width 136 height 21
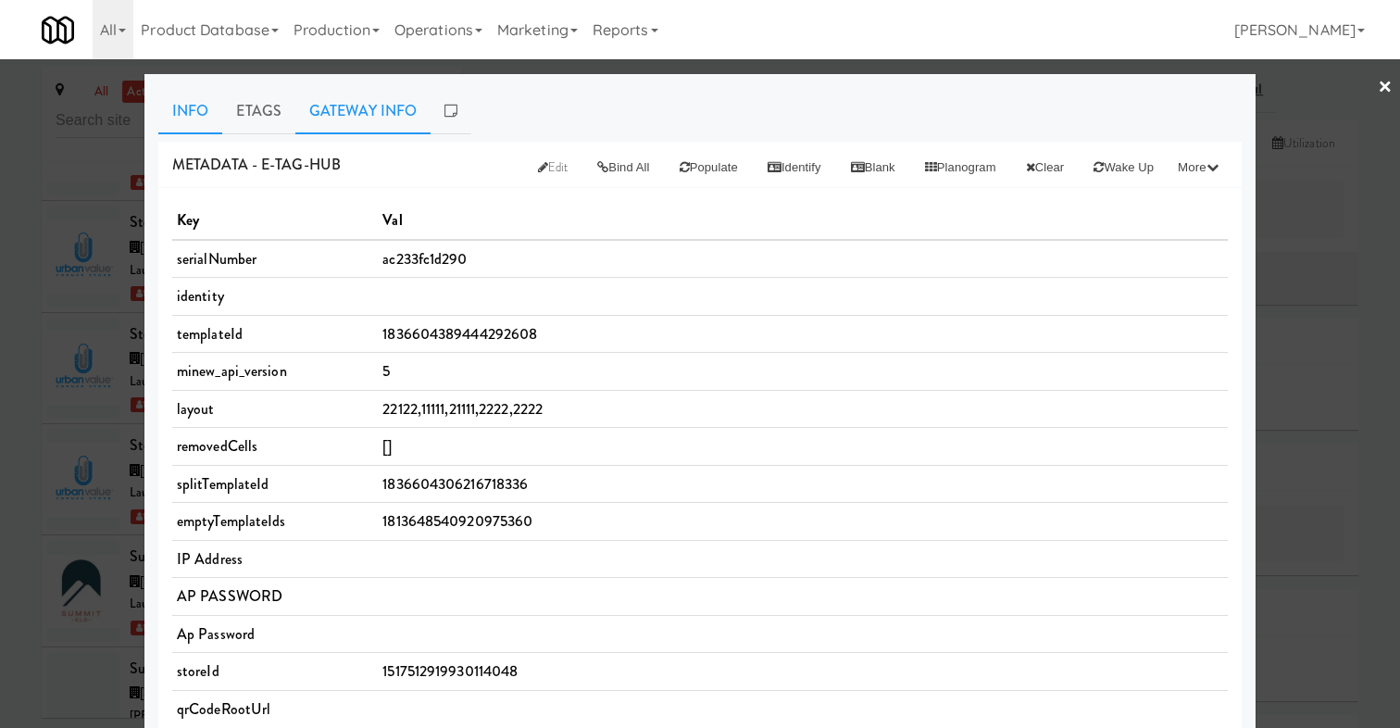
click at [353, 118] on link "Gateway Info" at bounding box center [362, 111] width 135 height 46
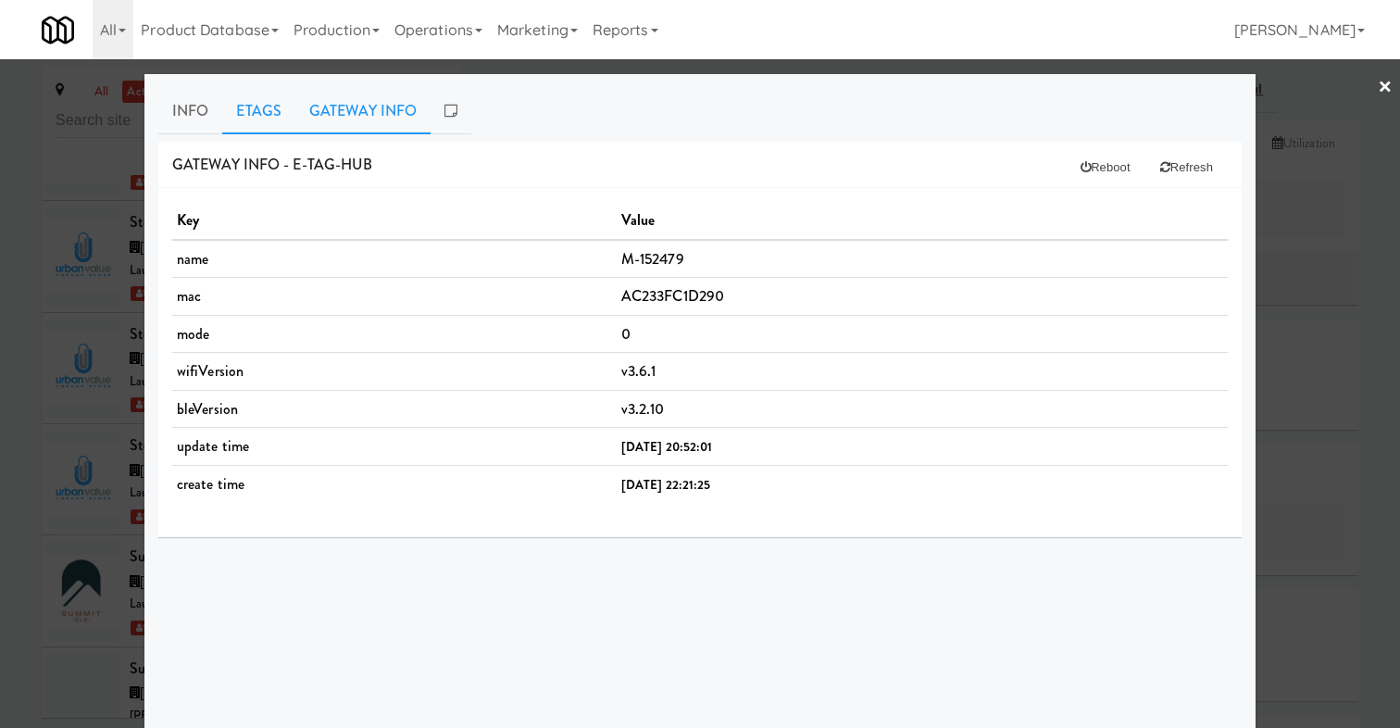
click at [276, 118] on link "Etags" at bounding box center [258, 111] width 73 height 46
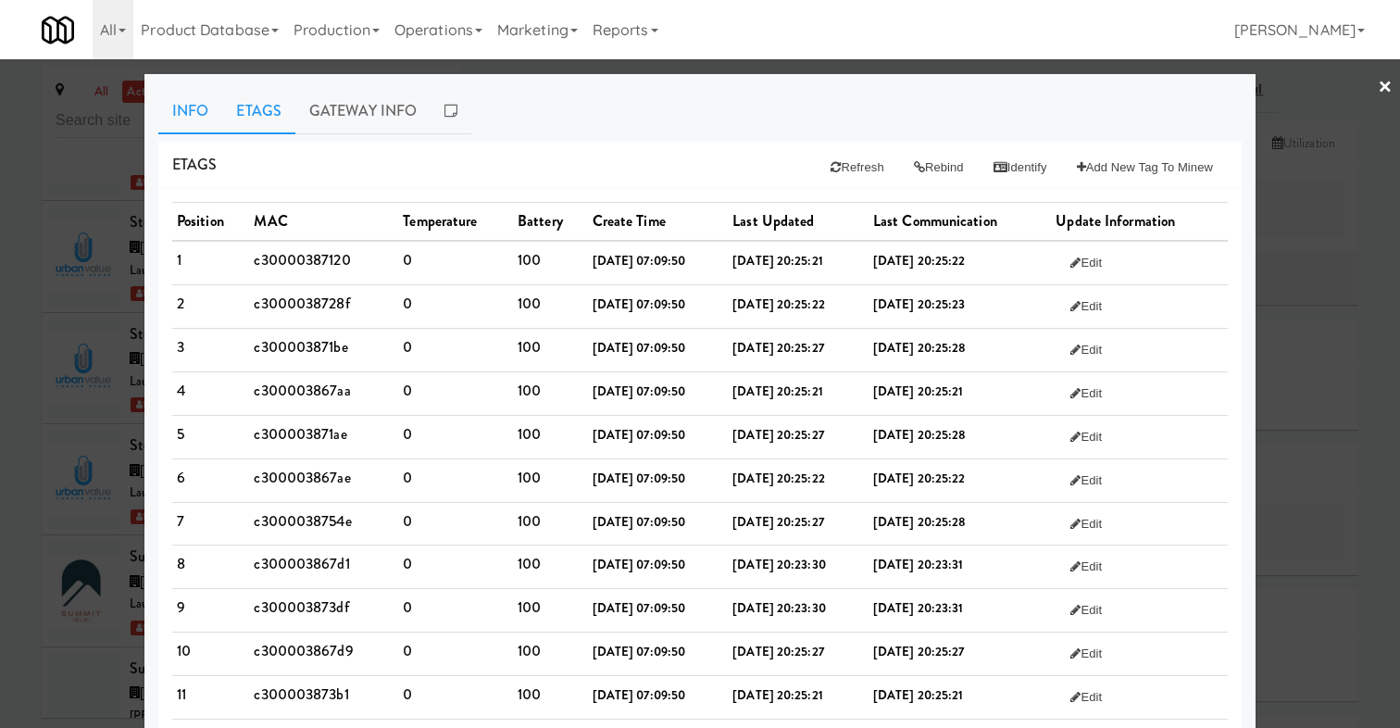
click at [182, 114] on link "Info" at bounding box center [190, 111] width 64 height 46
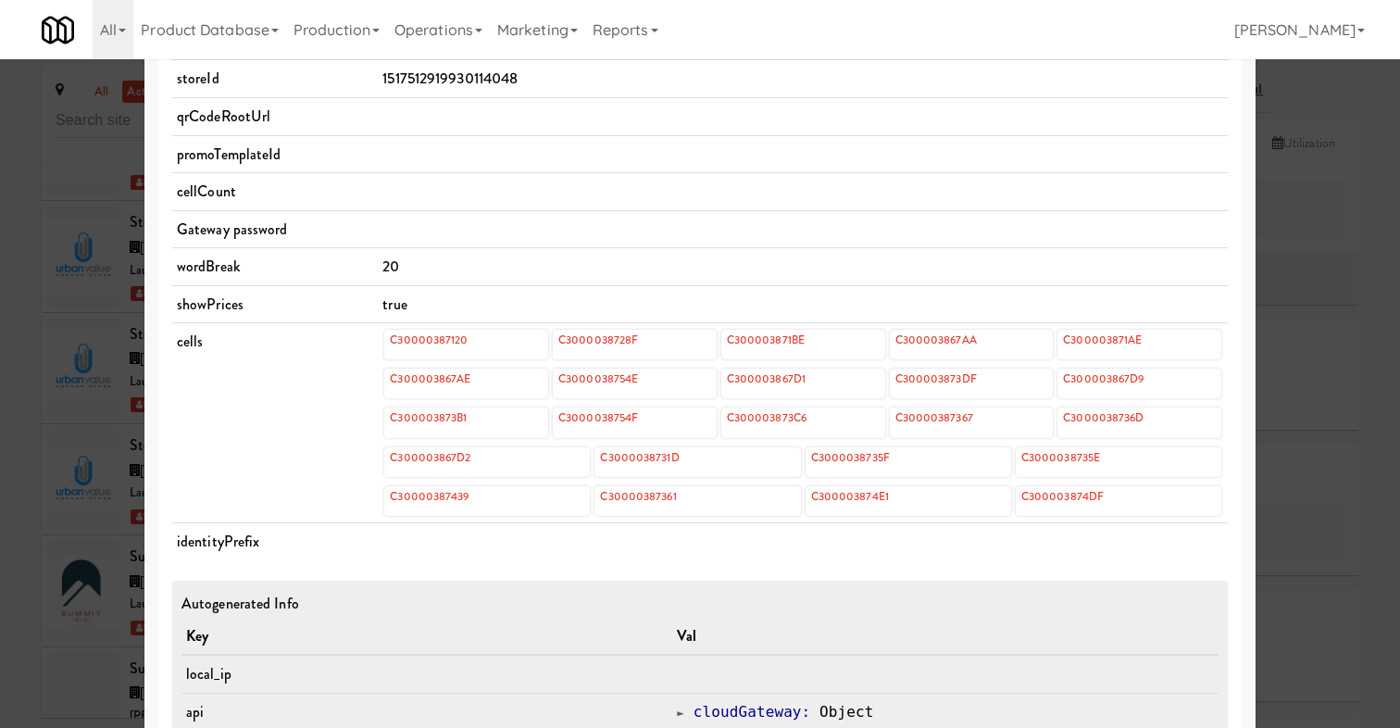
scroll to position [565, 0]
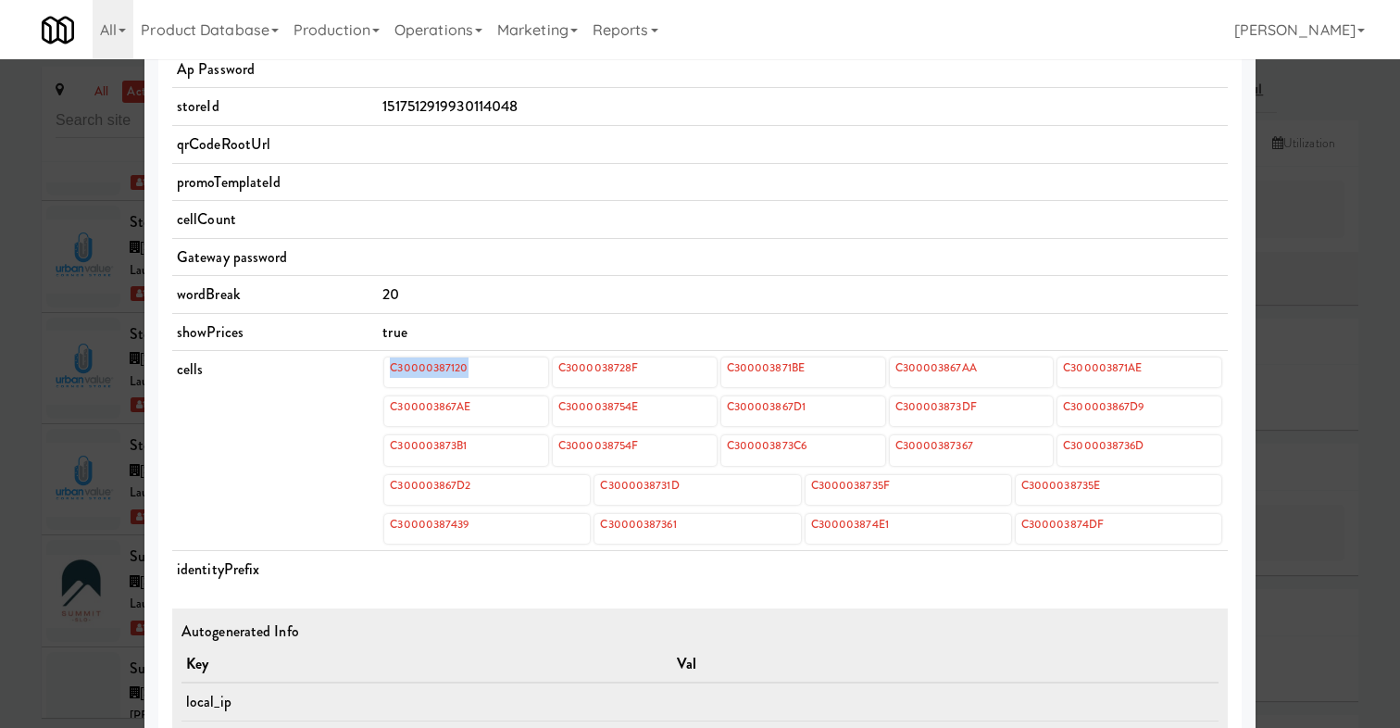
drag, startPoint x: 481, startPoint y: 370, endPoint x: 379, endPoint y: 367, distance: 102.8
click at [379, 367] on td "C30000387120 C3000038728F C300003871BE C300003867AA C300003871AE C300003867AE C…" at bounding box center [803, 451] width 850 height 200
copy link "C30000387120"
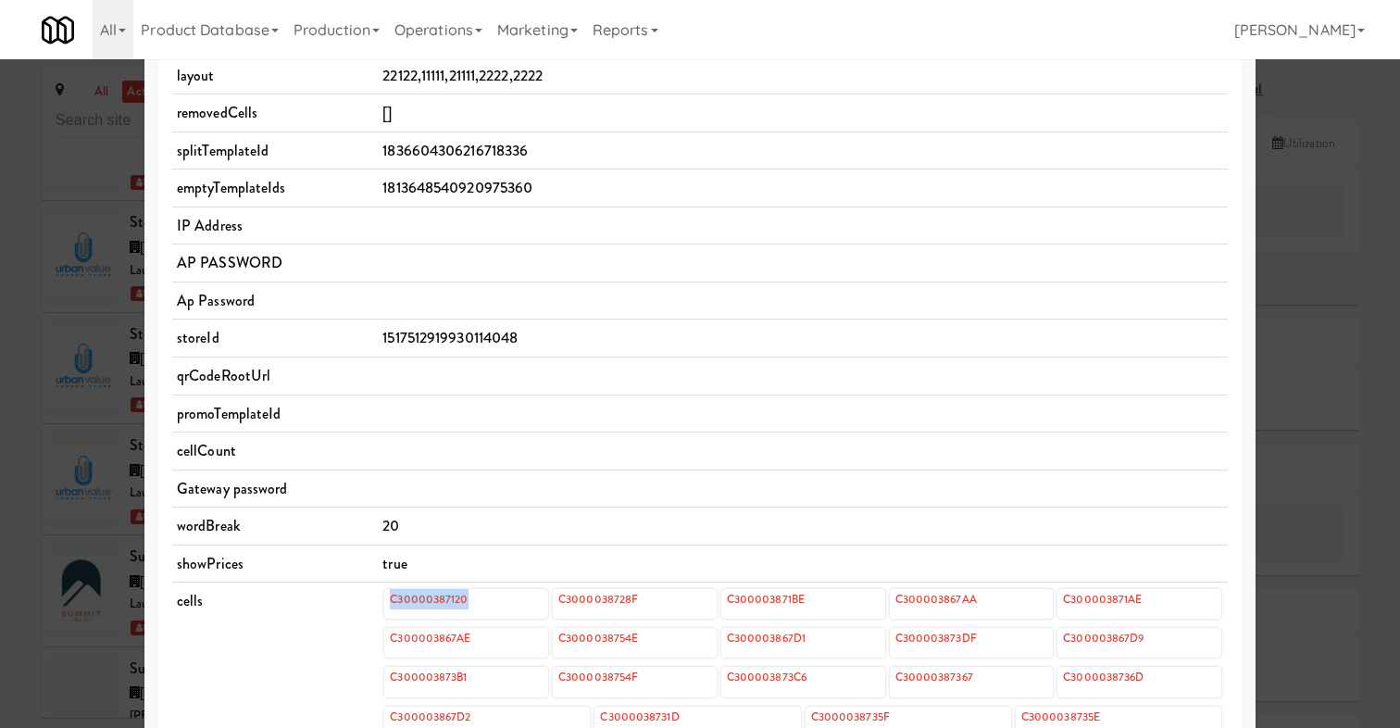
scroll to position [0, 0]
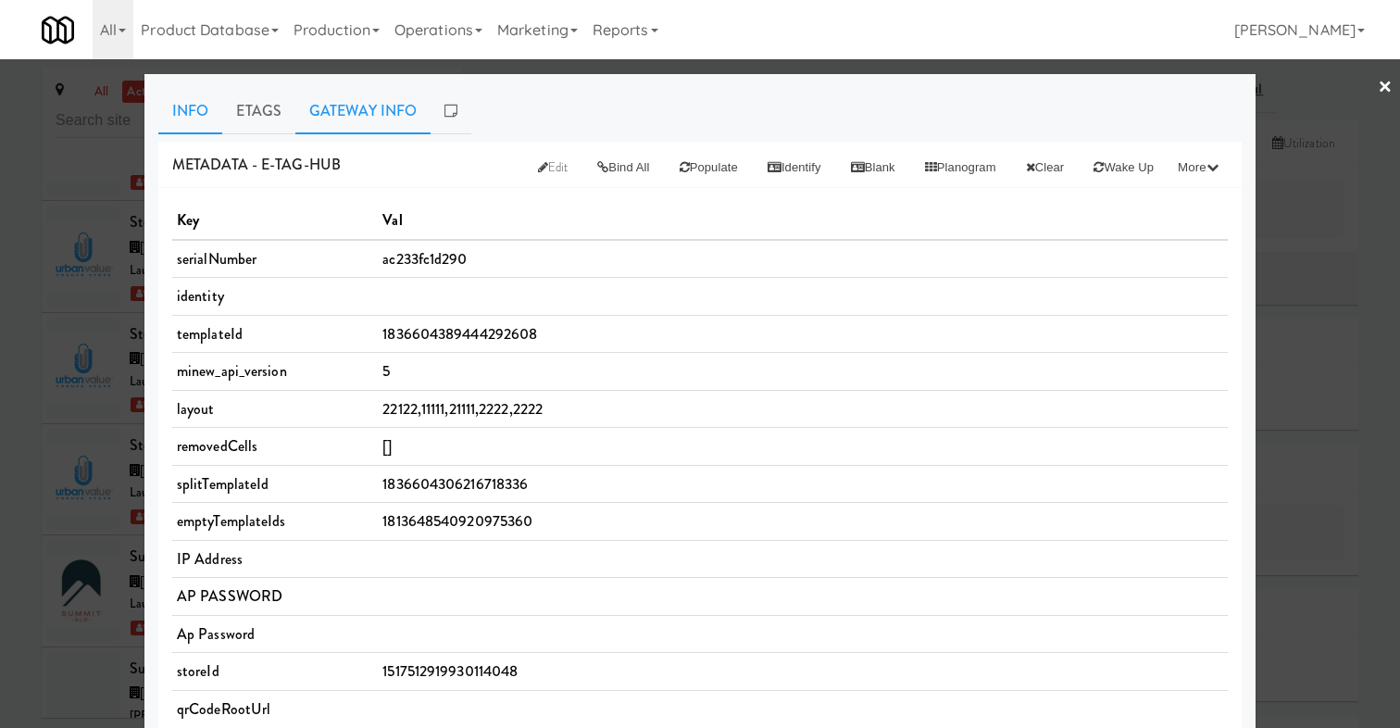
click at [371, 103] on link "Gateway Info" at bounding box center [362, 111] width 135 height 46
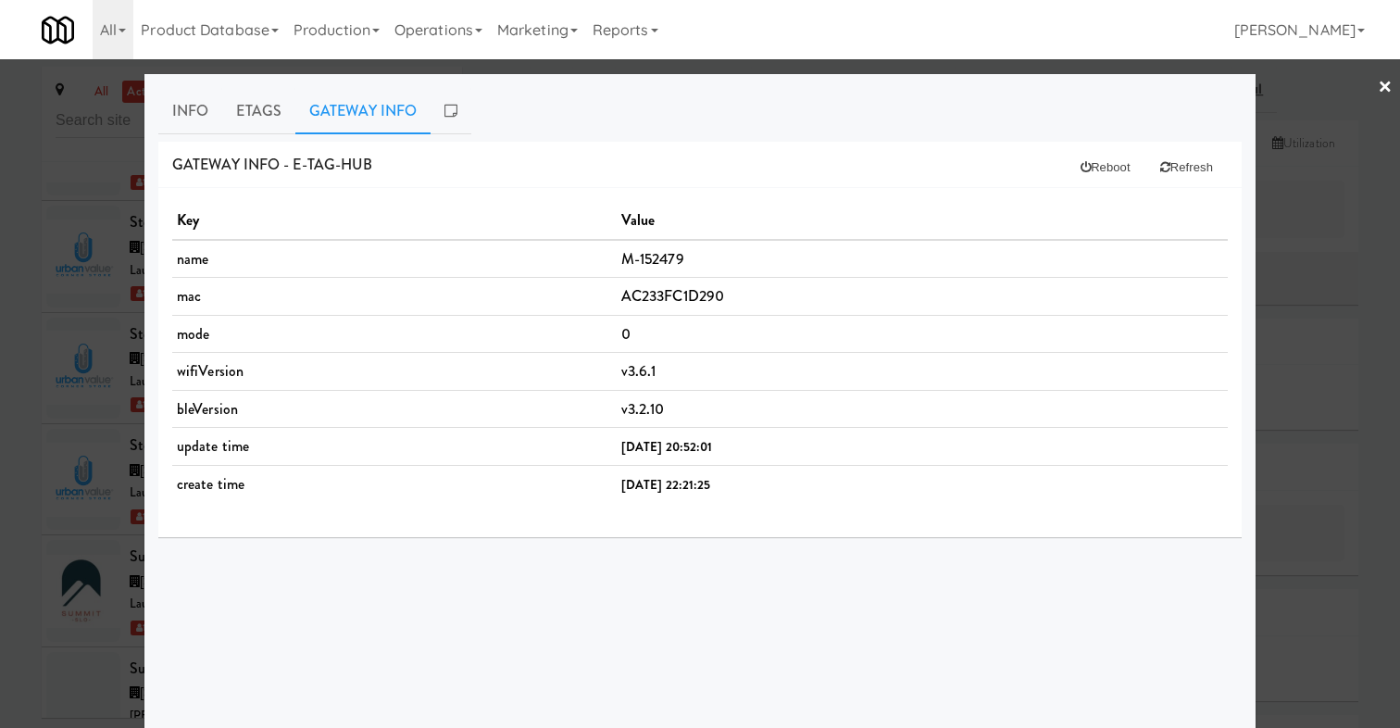
click at [666, 301] on td "AC233FC1D290" at bounding box center [921, 297] width 611 height 38
copy td "AC233FC1D290"
click at [251, 109] on link "Etags" at bounding box center [258, 111] width 73 height 46
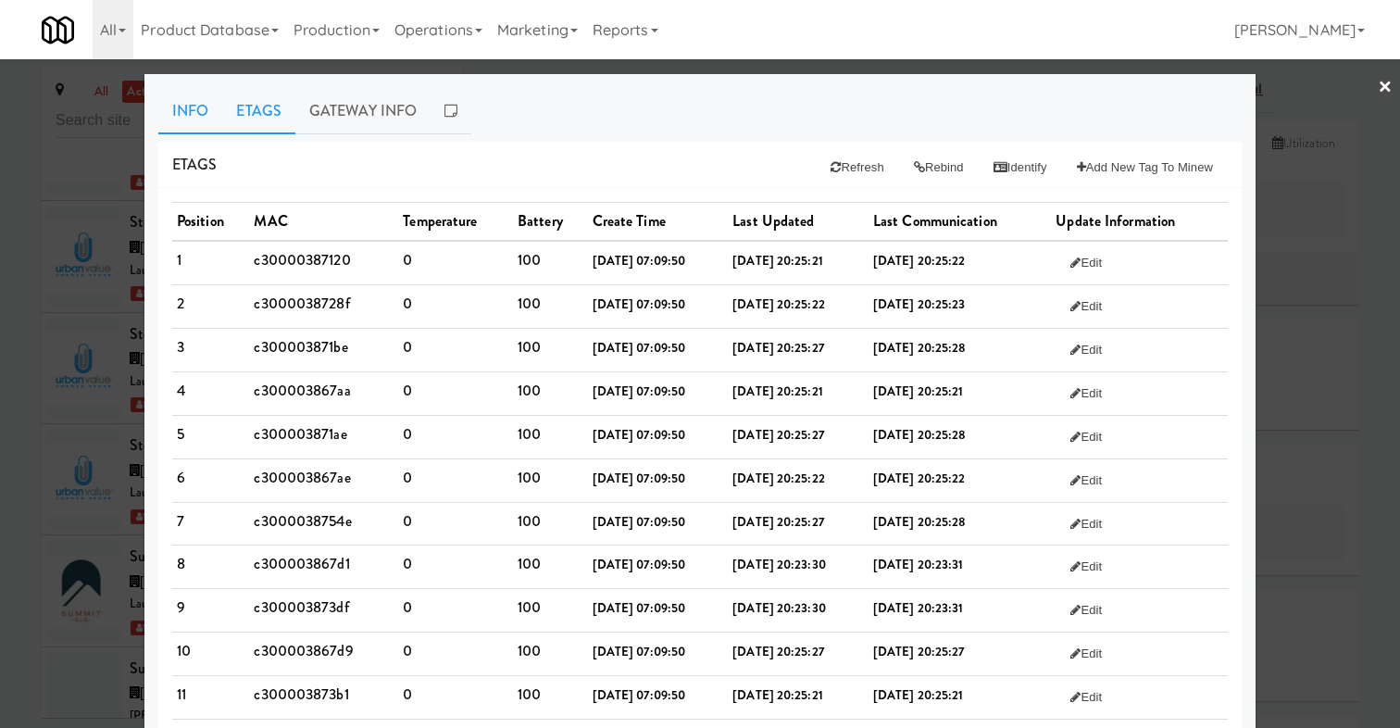
click at [178, 102] on link "Info" at bounding box center [190, 111] width 64 height 46
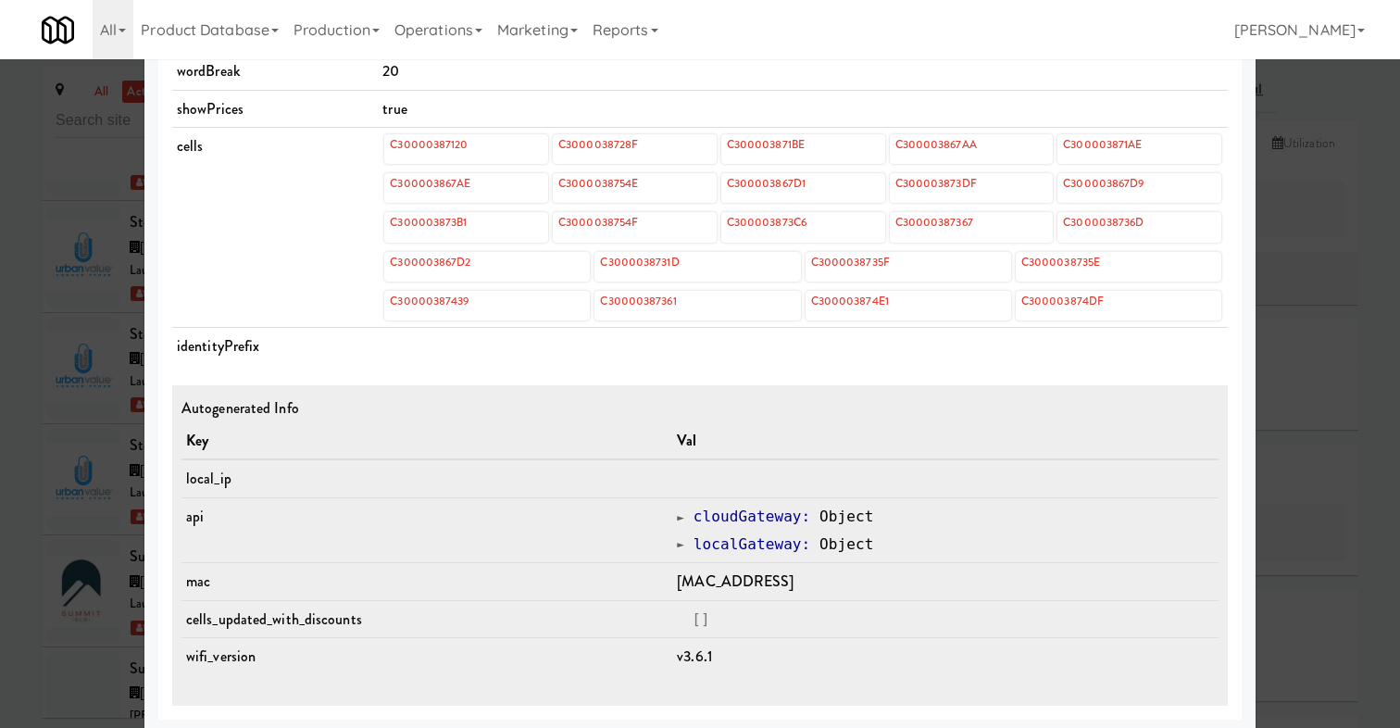
scroll to position [792, 0]
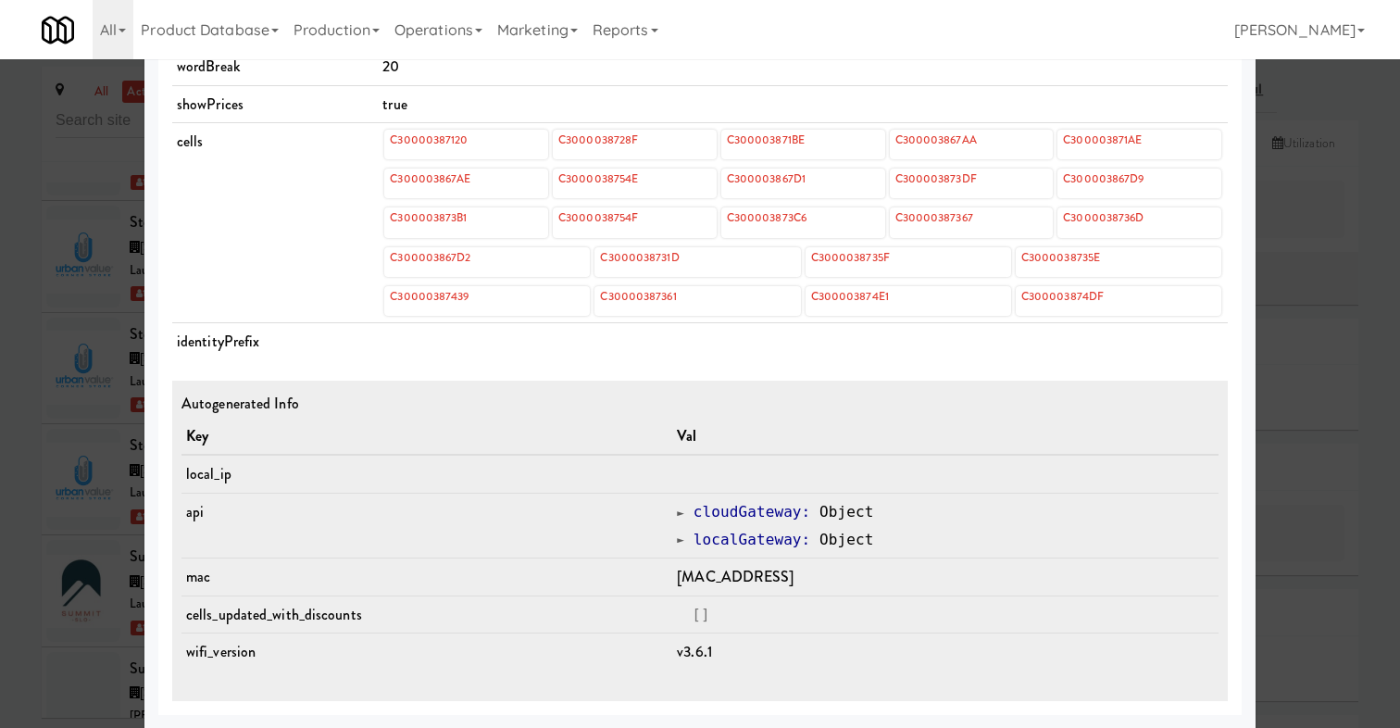
click at [677, 513] on span at bounding box center [680, 512] width 7 height 14
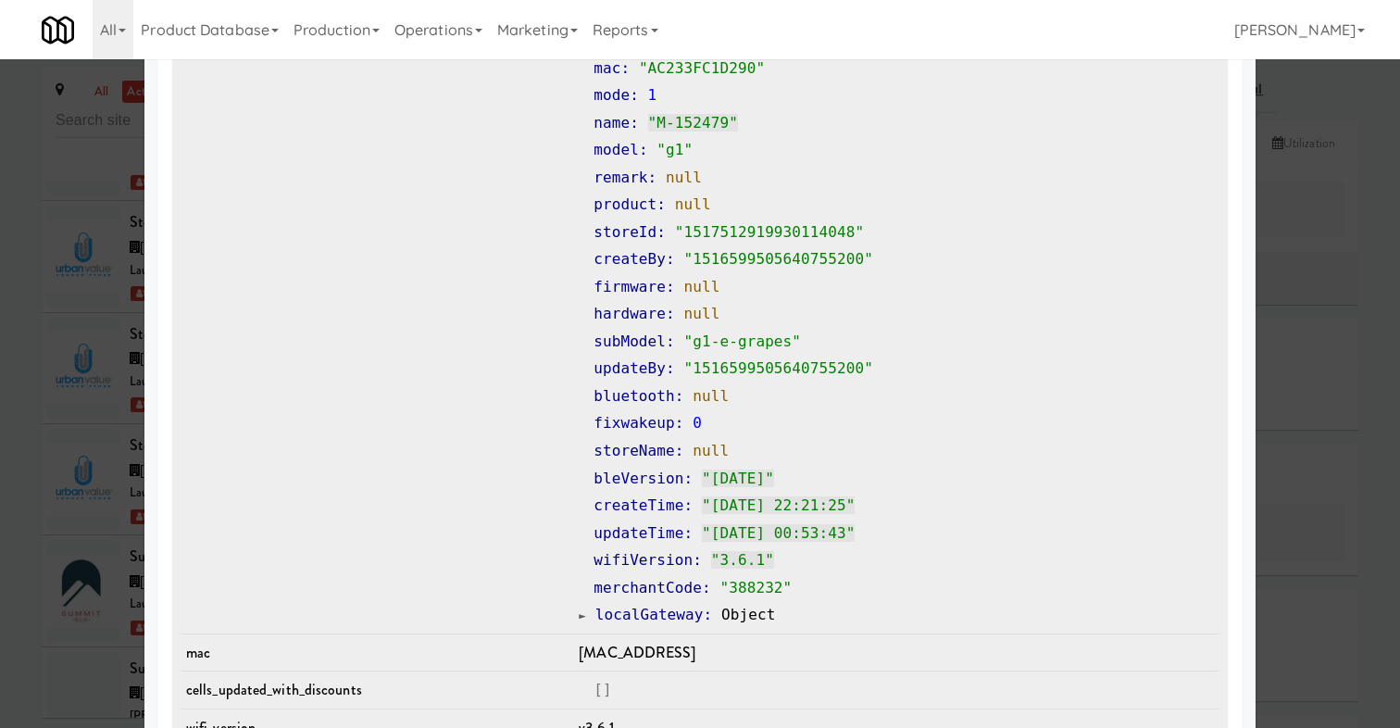
scroll to position [1394, 0]
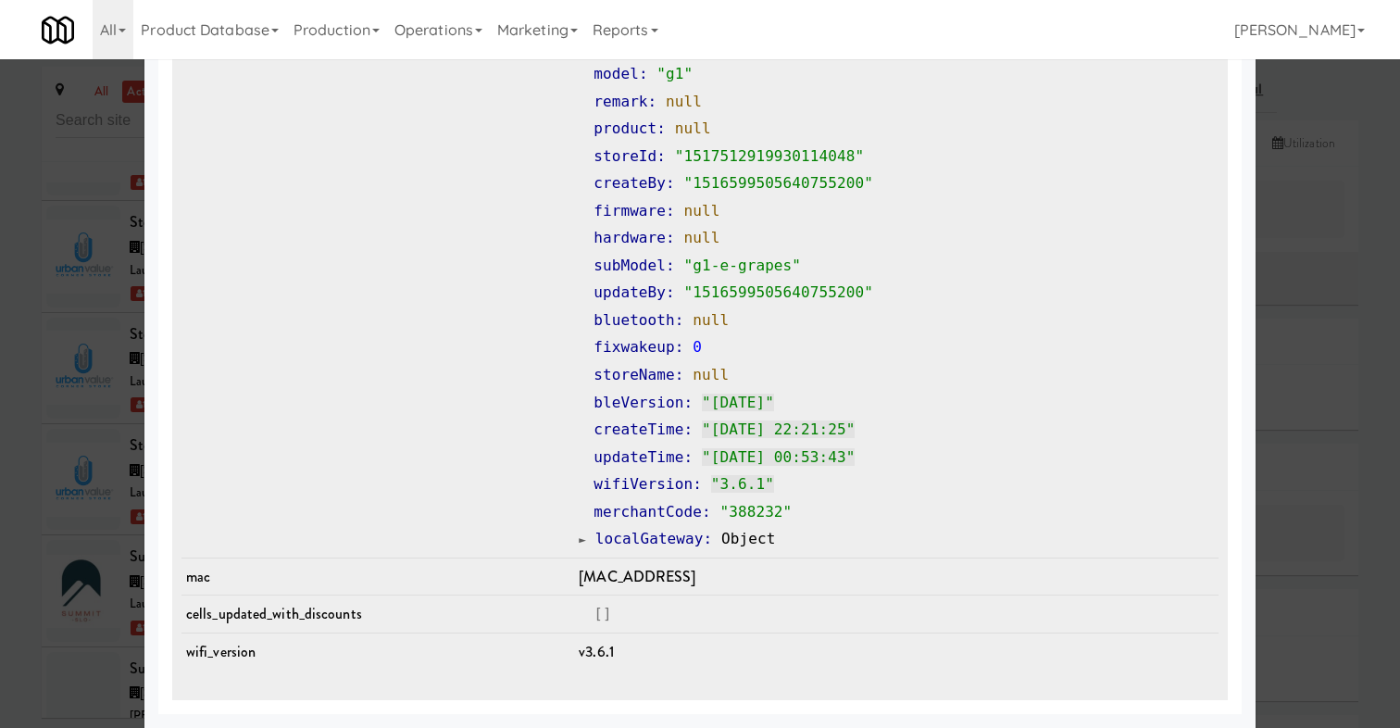
click at [574, 538] on td "Object cloudGateway : Object id : "1955273423143833600" ip : null mac : "[MAC_A…" at bounding box center [896, 224] width 644 height 666
click at [579, 540] on link "localGateway : Object" at bounding box center [677, 538] width 196 height 18
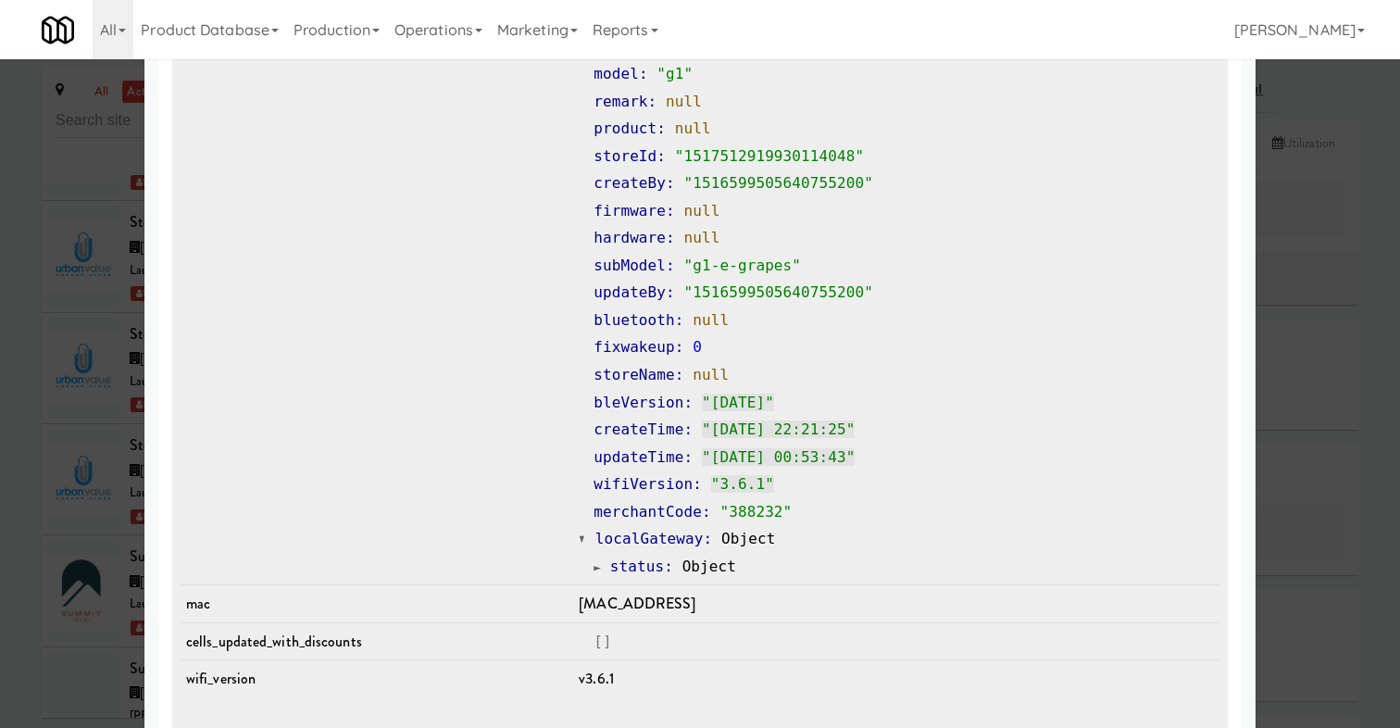
scroll to position [1422, 0]
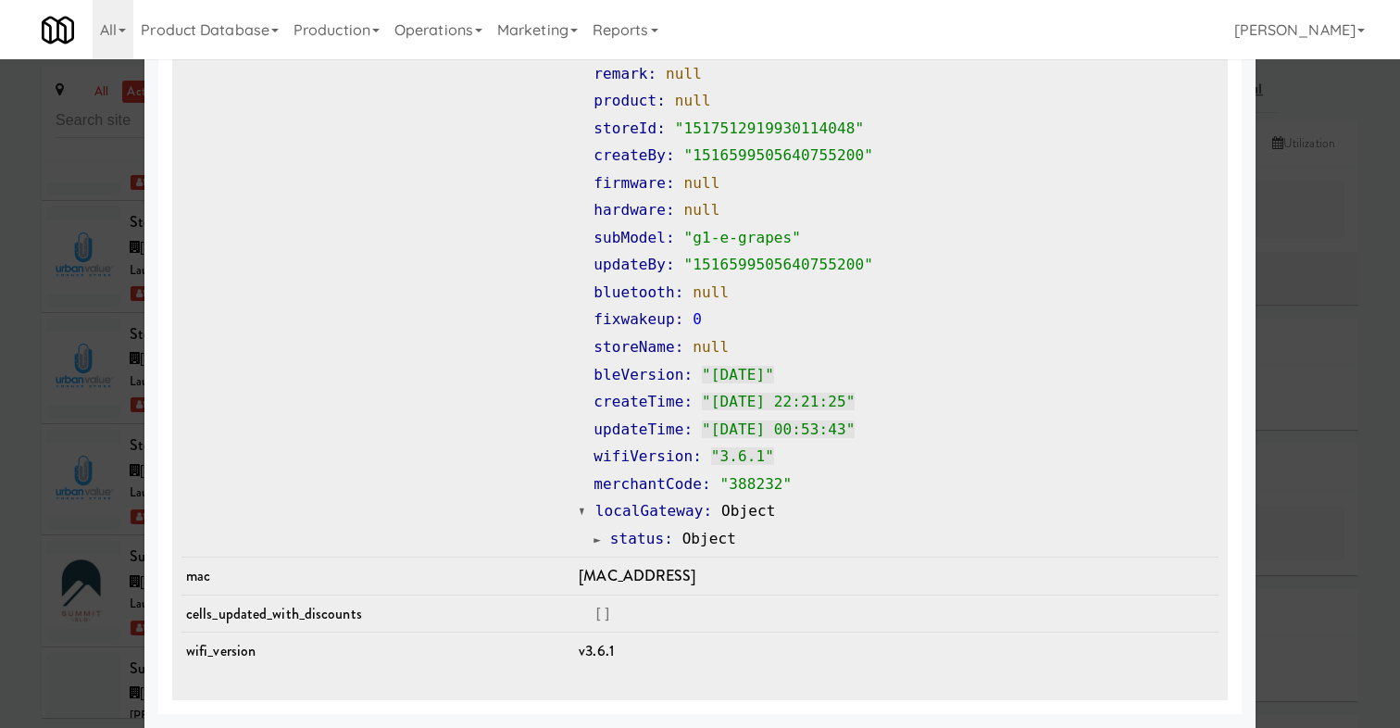
click at [593, 538] on span at bounding box center [596, 539] width 7 height 14
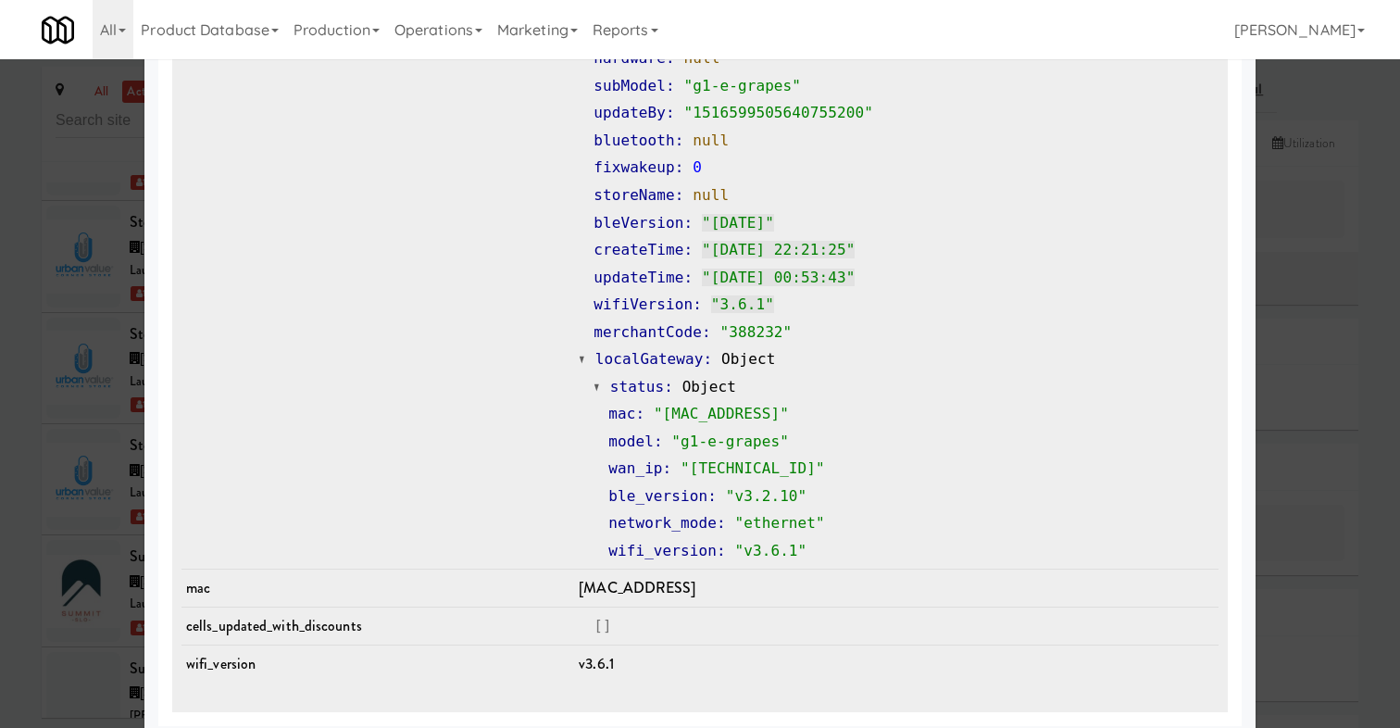
scroll to position [1586, 0]
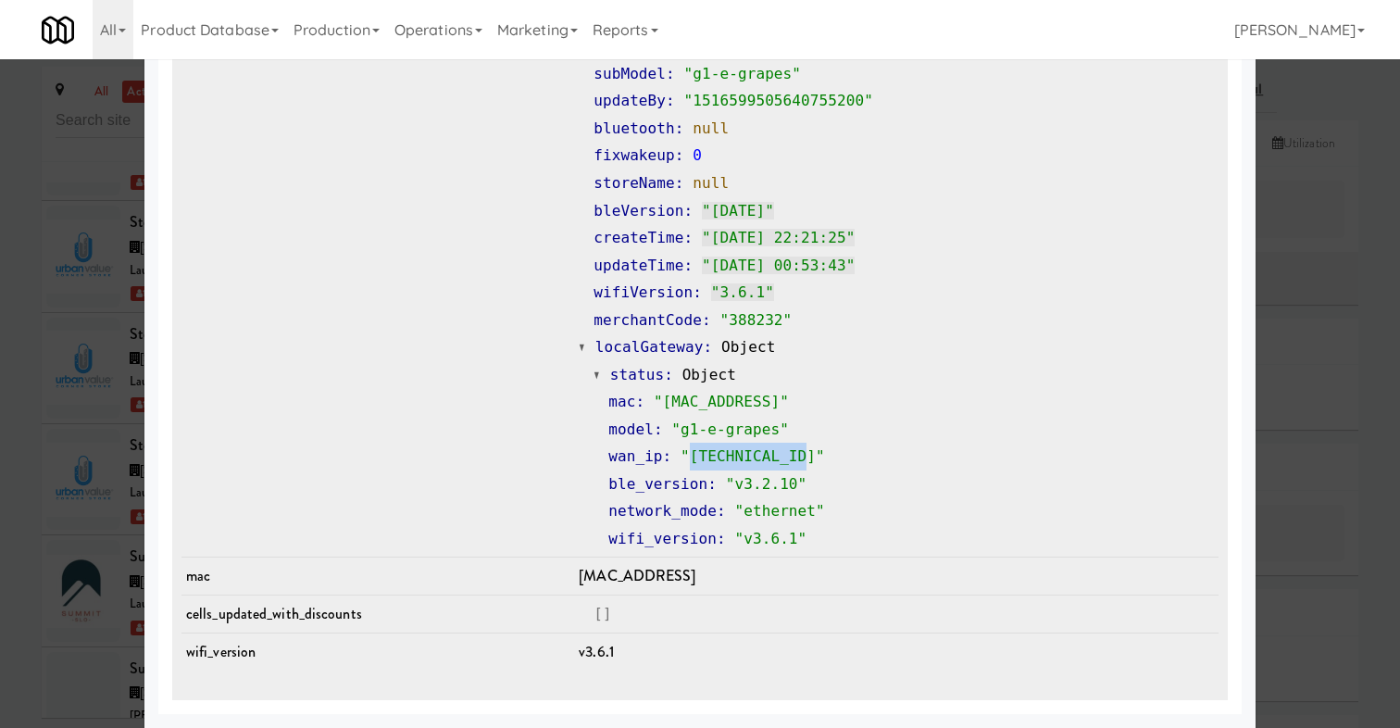
drag, startPoint x: 783, startPoint y: 452, endPoint x: 673, endPoint y: 455, distance: 110.2
click at [680, 455] on span ""[TECHNICAL_ID]"" at bounding box center [752, 456] width 144 height 18
copy span "[TECHNICAL_ID]""
click at [81, 446] on div at bounding box center [700, 364] width 1400 height 728
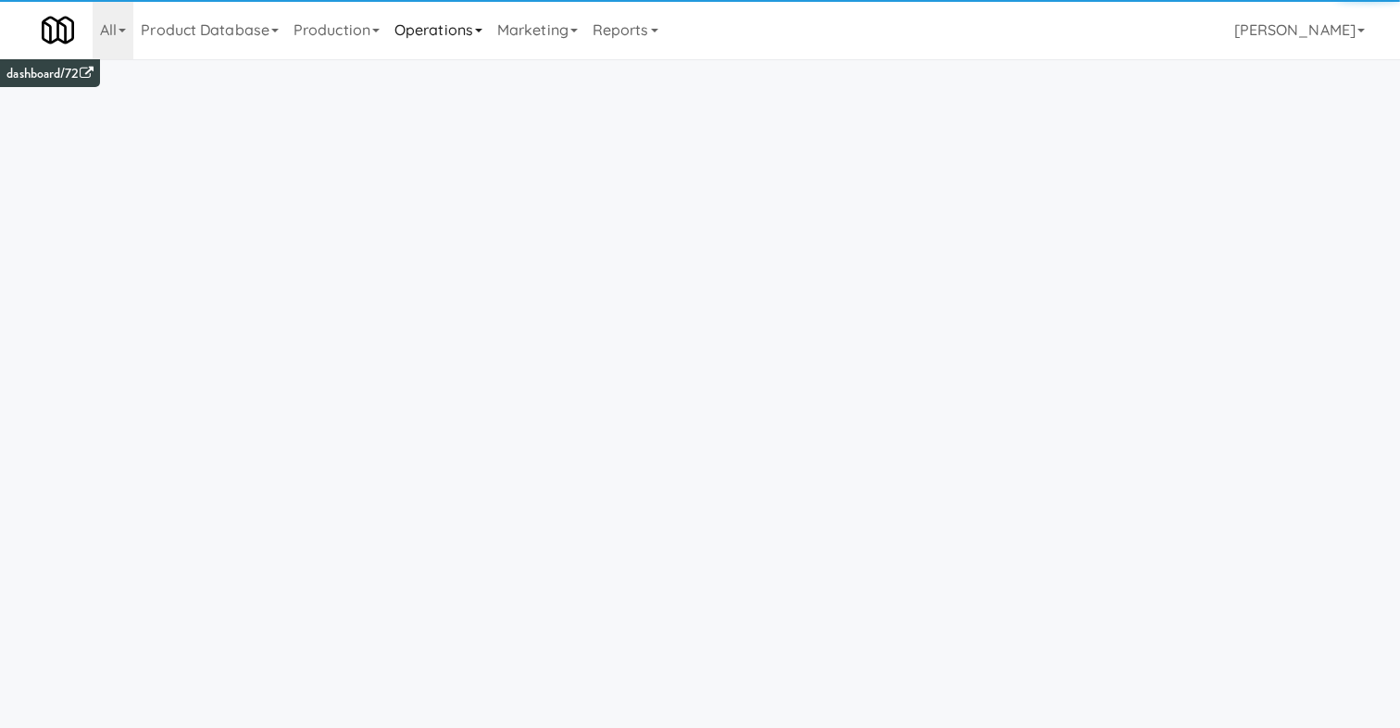
click at [463, 17] on link "Operations" at bounding box center [438, 29] width 103 height 59
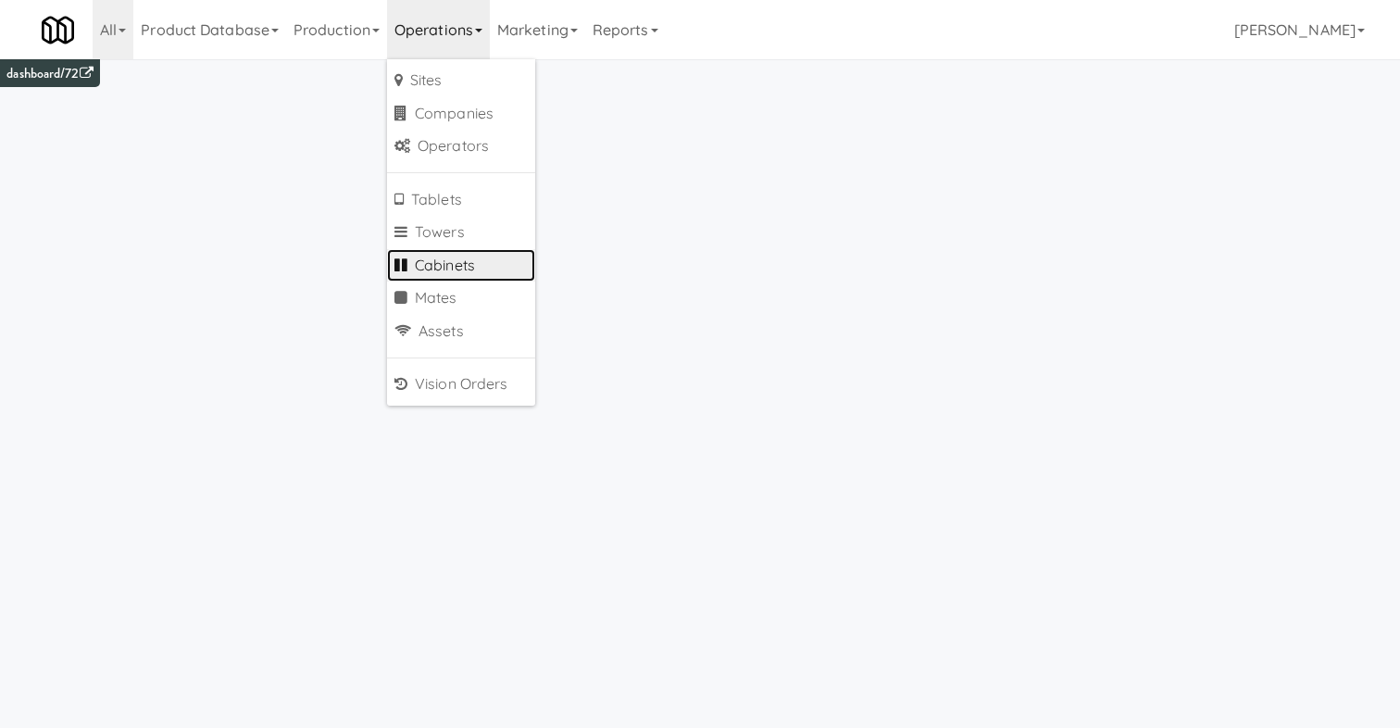
click at [503, 269] on link "Cabinets" at bounding box center [461, 265] width 148 height 33
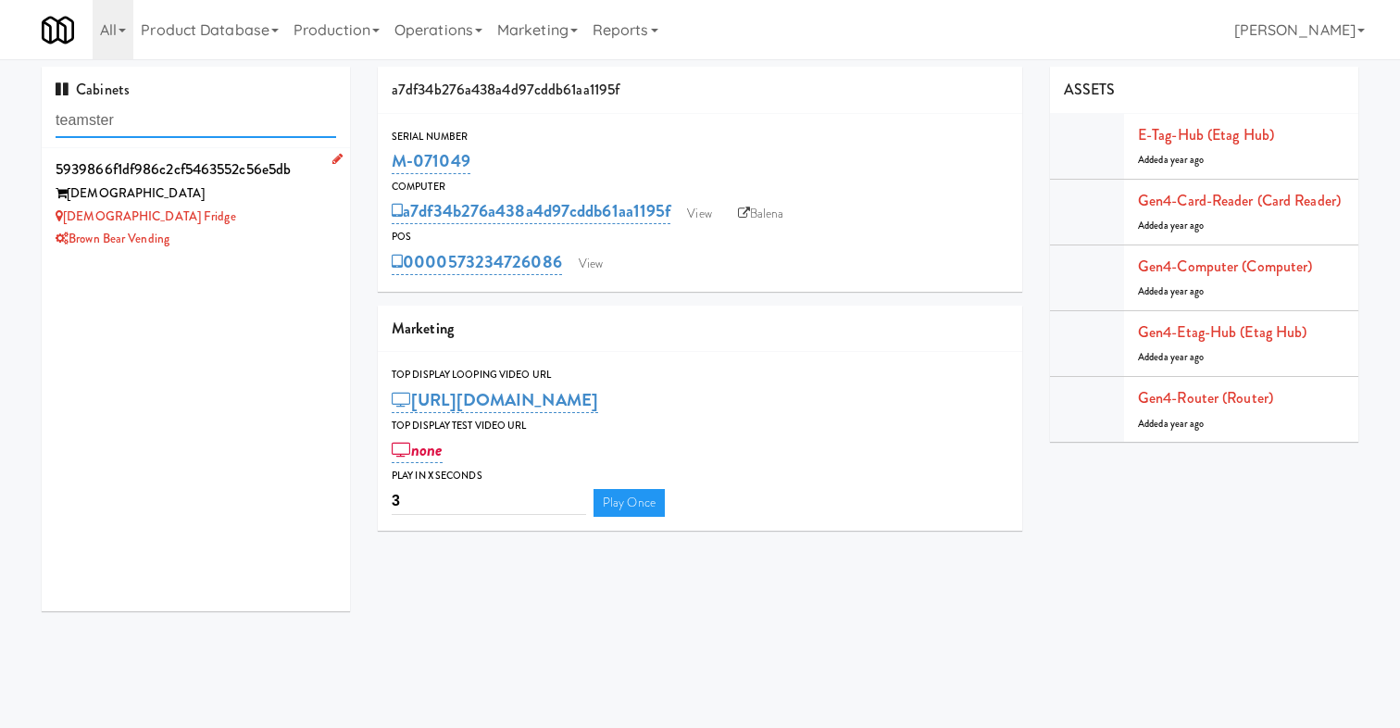
type input "teamster"
click at [266, 230] on div "Brown Bear Vending" at bounding box center [196, 239] width 280 height 23
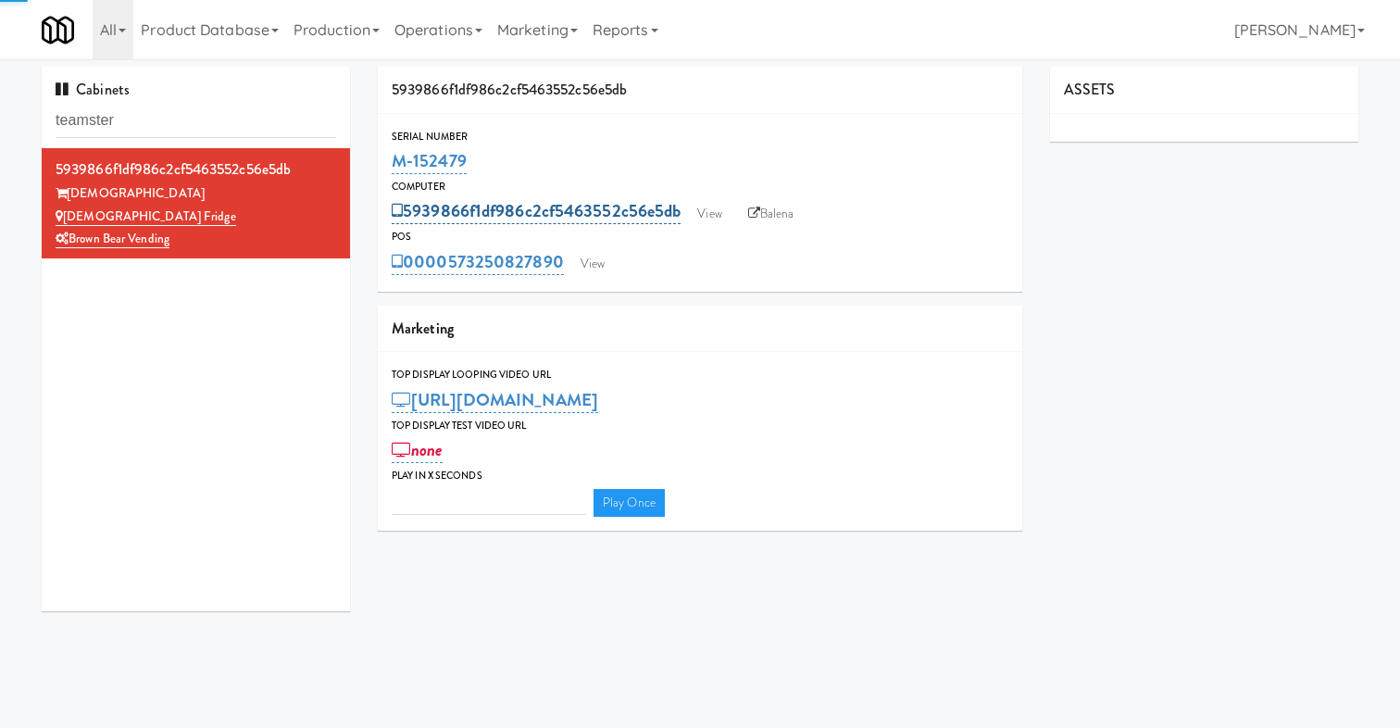
type input "3"
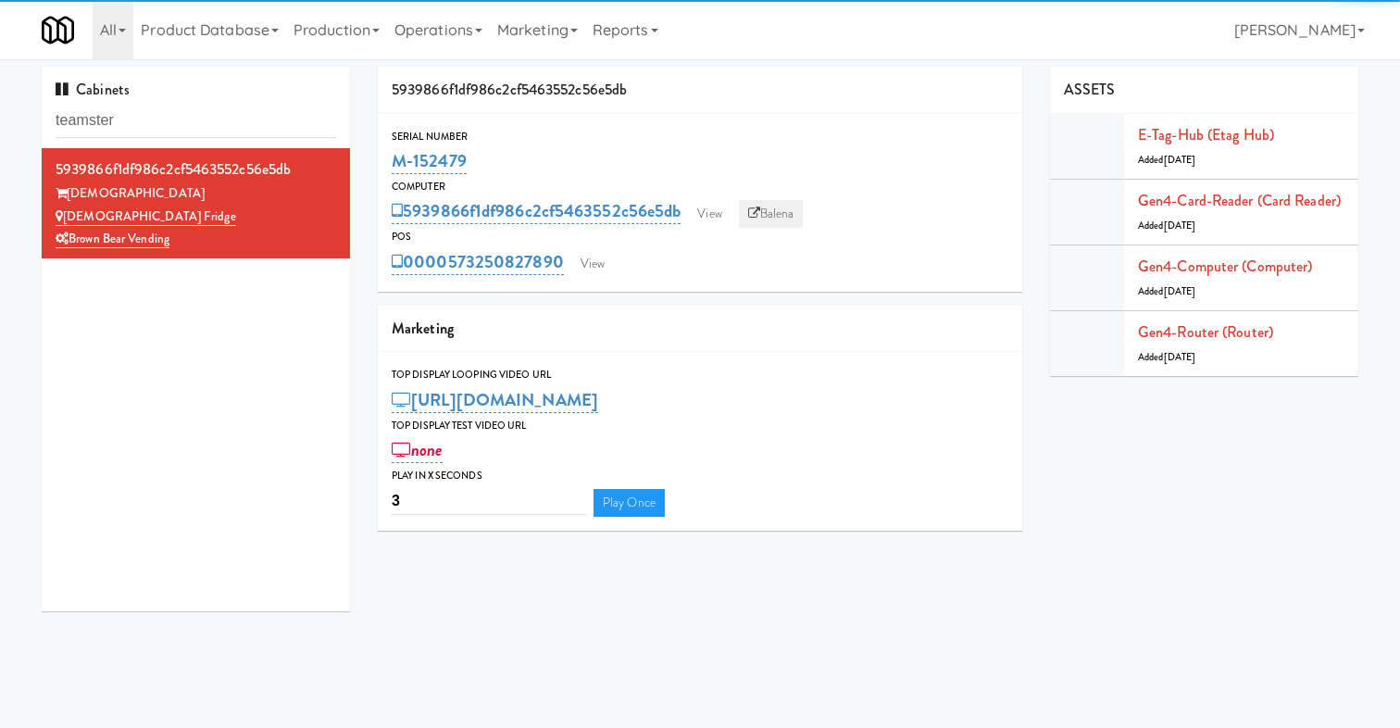
click at [788, 213] on link "Balena" at bounding box center [771, 214] width 65 height 28
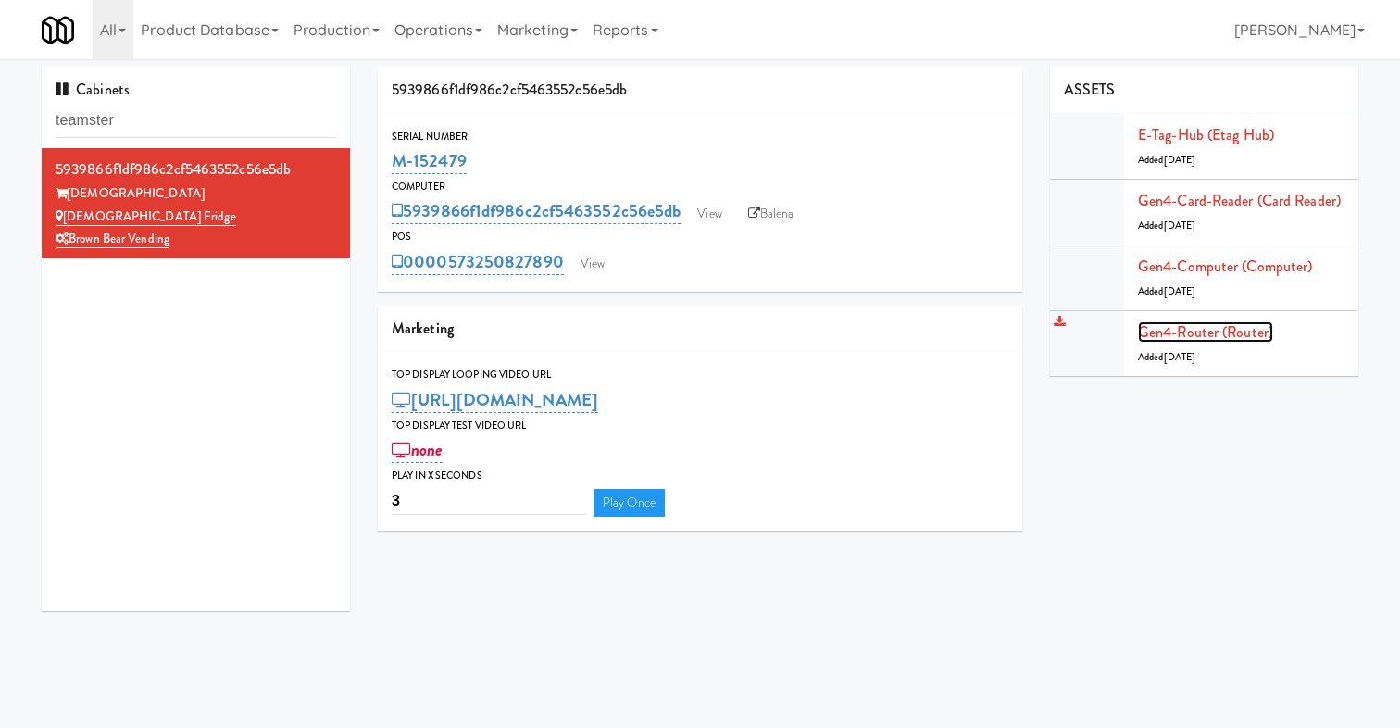
click at [1226, 334] on link "Gen4-router (Router)" at bounding box center [1205, 331] width 135 height 21
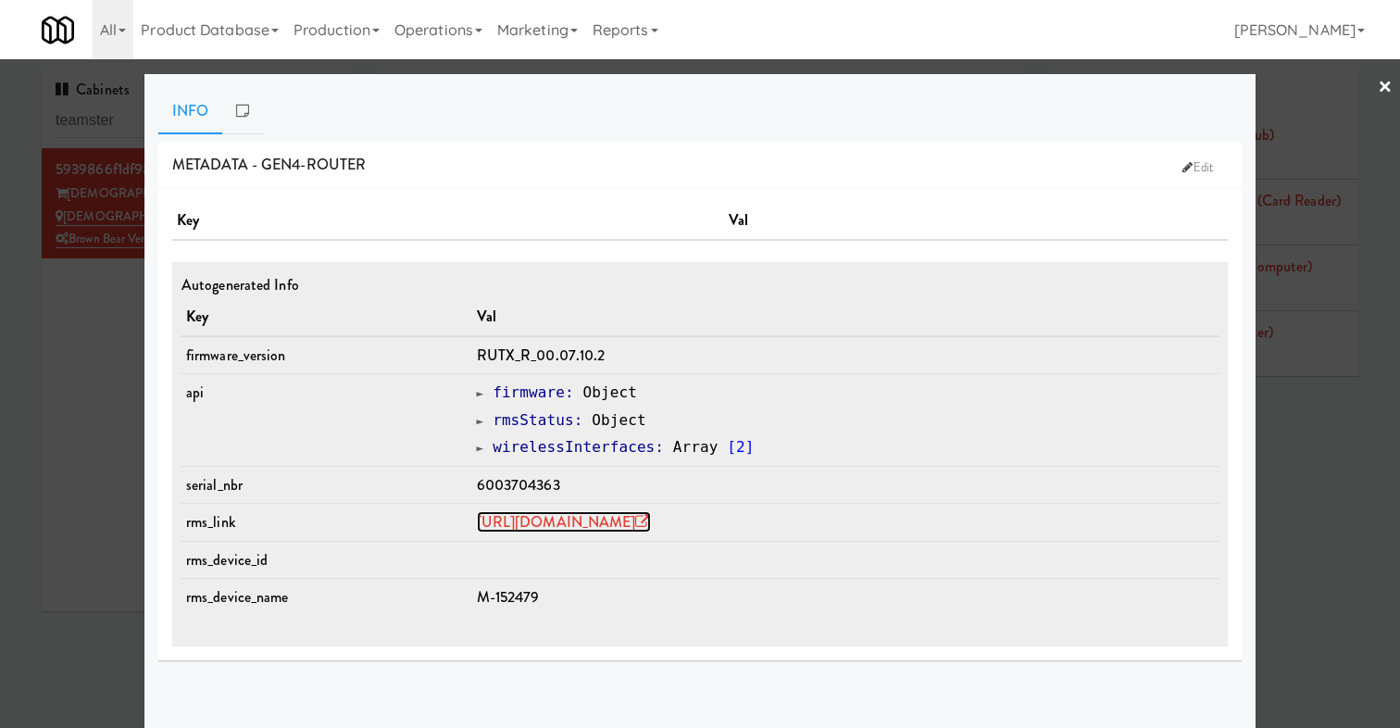
click at [651, 519] on link "https://rms.teltonika-networks.com/devices/1672417" at bounding box center [564, 521] width 174 height 21
